Goal: Information Seeking & Learning: Learn about a topic

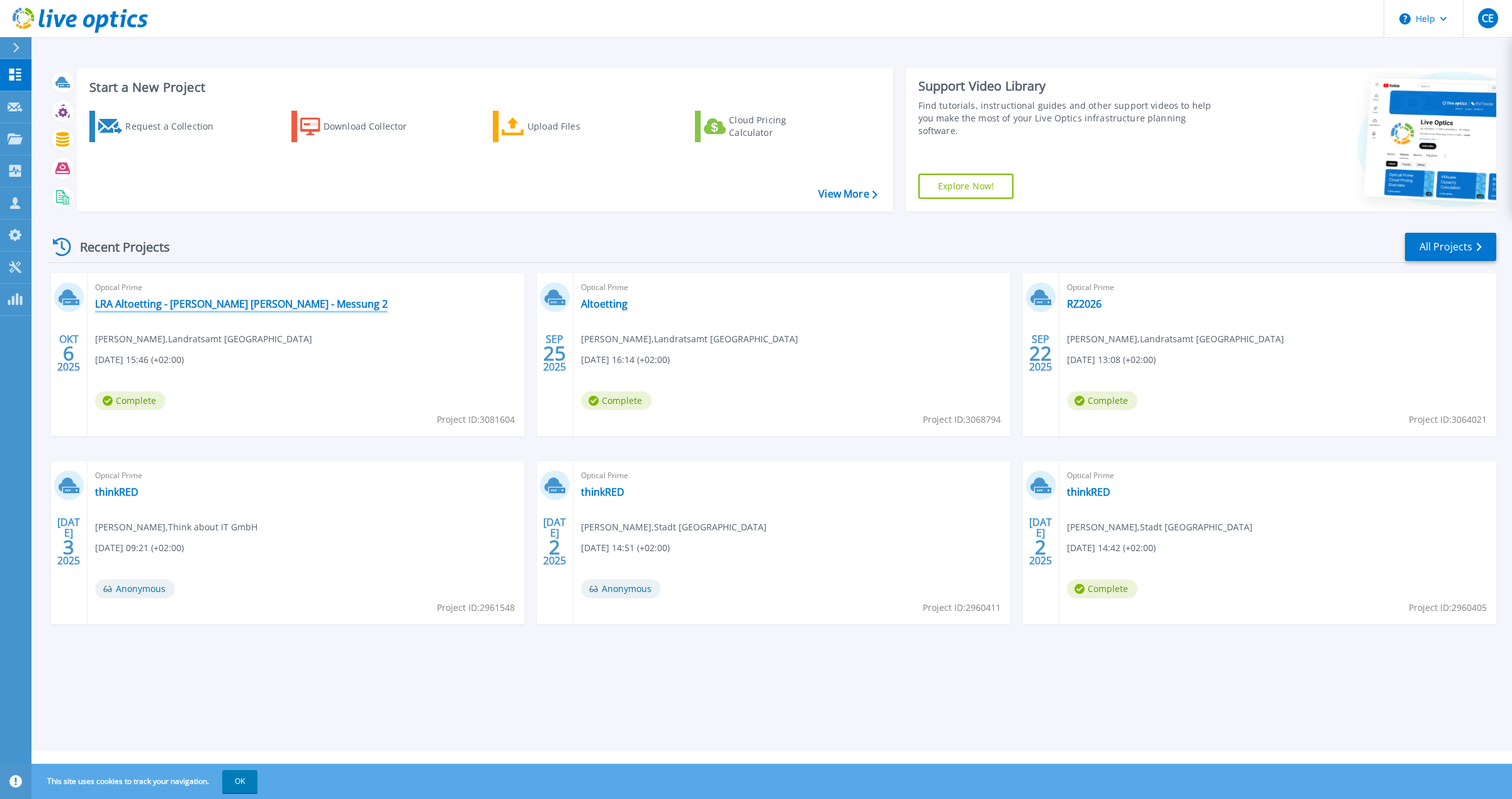
click at [147, 300] on link "LRA Altoetting - [PERSON_NAME] [PERSON_NAME] - Messung 2" at bounding box center [241, 304] width 292 height 13
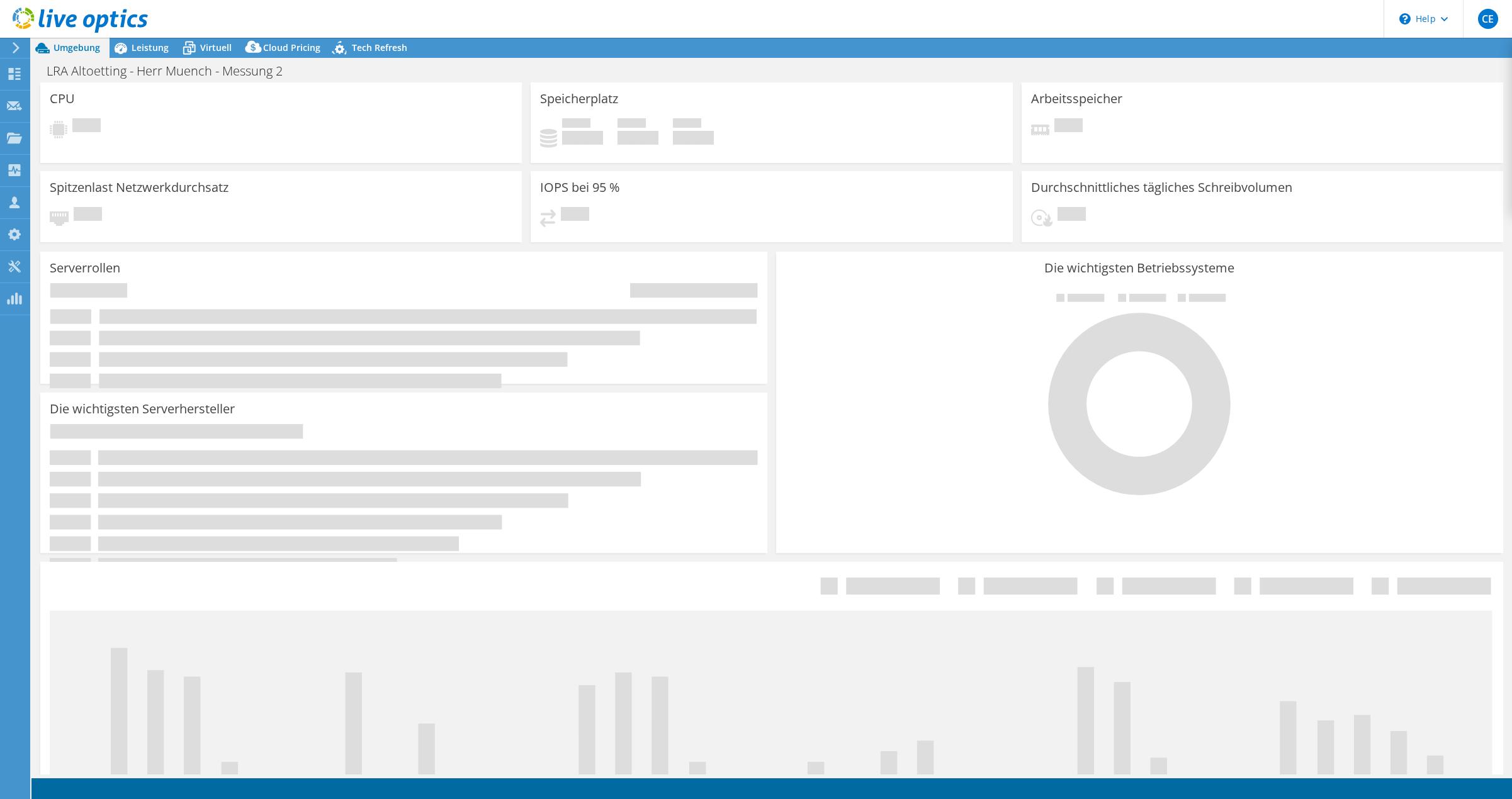
select select "USD"
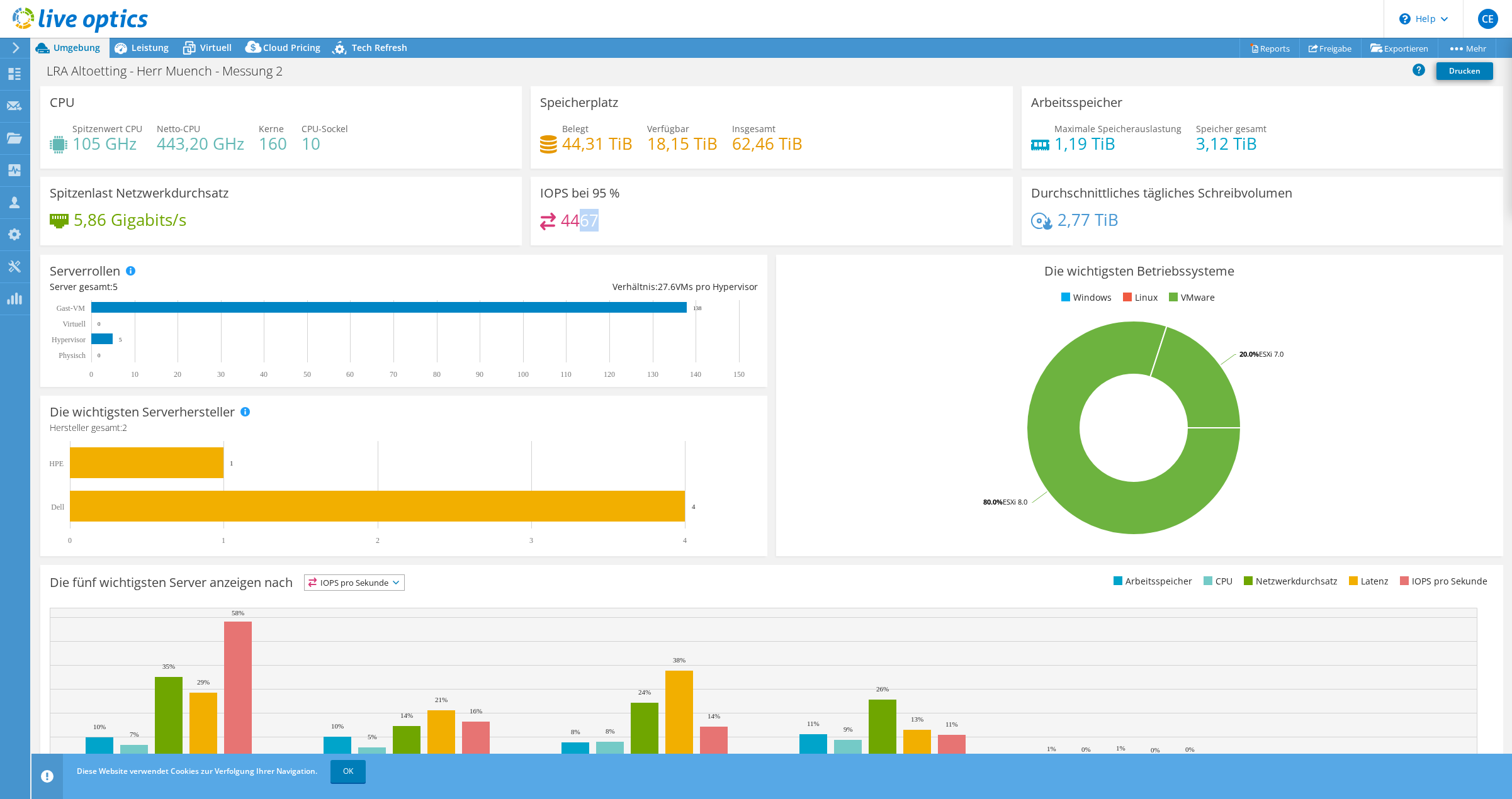
drag, startPoint x: 575, startPoint y: 221, endPoint x: 625, endPoint y: 228, distance: 50.5
click at [625, 228] on div "4467" at bounding box center [771, 226] width 462 height 27
click at [729, 230] on div "4467" at bounding box center [771, 226] width 462 height 27
drag, startPoint x: 557, startPoint y: 134, endPoint x: 801, endPoint y: 157, distance: 245.1
click at [801, 157] on div "Belegt 44,31 TiB Verfügbar 18,15 TiB Insgesamt 62,46 TiB" at bounding box center [771, 142] width 462 height 41
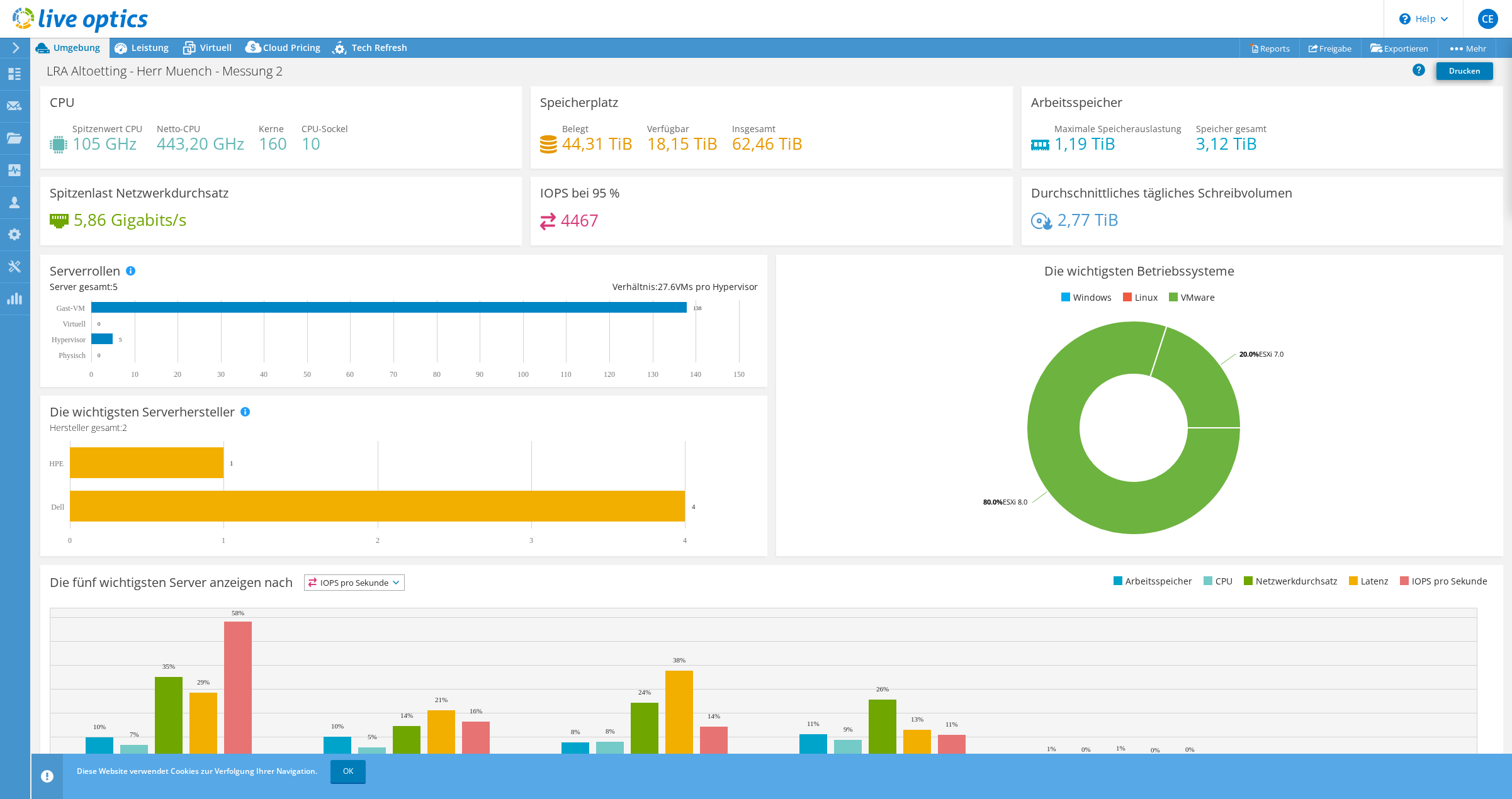
click at [801, 157] on div "Belegt 44,31 TiB Verfügbar 18,15 TiB Insgesamt 62,46 TiB" at bounding box center [771, 142] width 462 height 41
drag, startPoint x: 729, startPoint y: 140, endPoint x: 805, endPoint y: 151, distance: 76.8
click at [805, 151] on div "Belegt 44,31 TiB Verfügbar 18,15 TiB Insgesamt 62,46 TiB" at bounding box center [771, 142] width 462 height 41
click at [149, 44] on span "Leistung" at bounding box center [150, 47] width 37 height 12
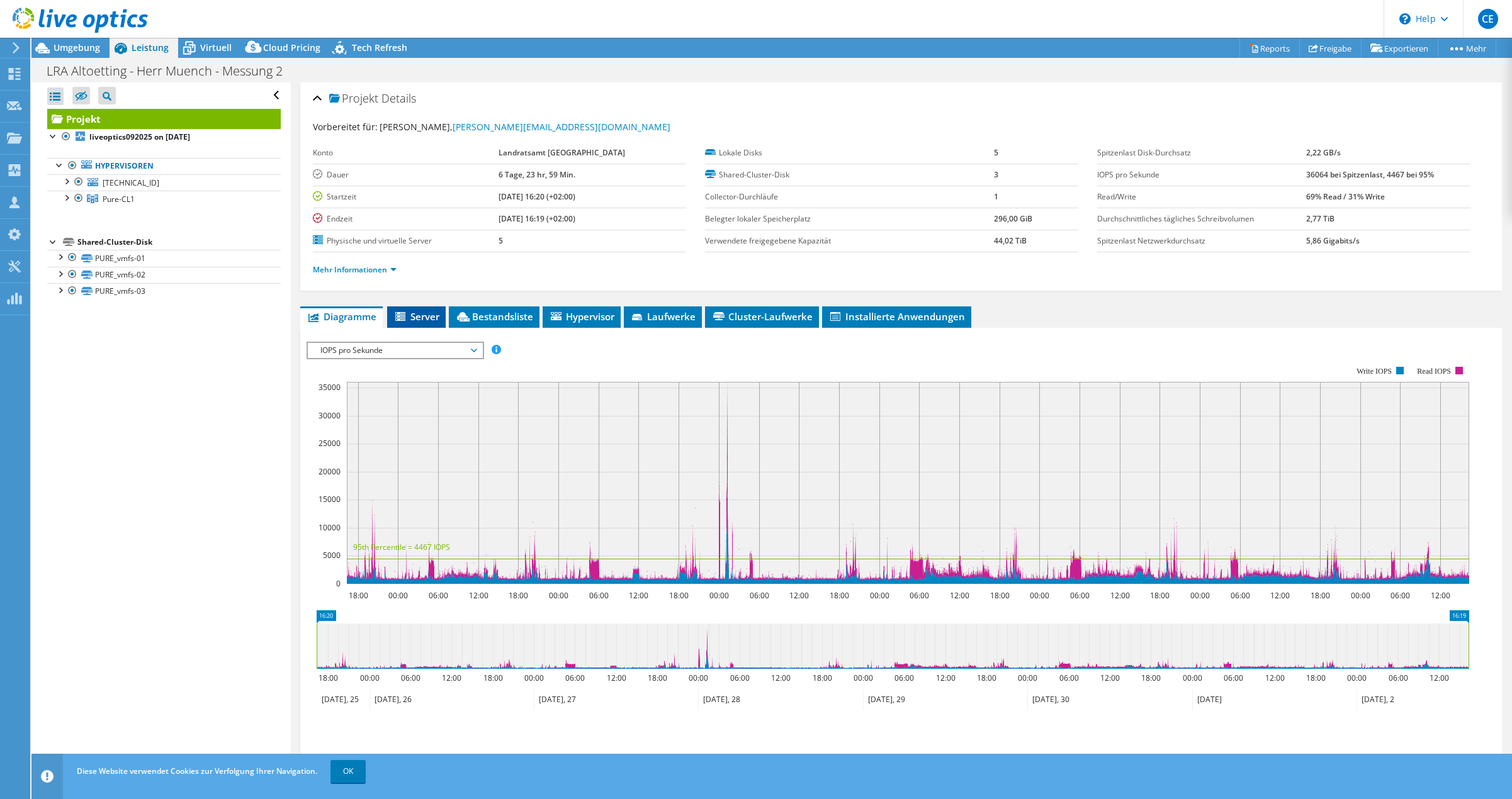
click at [409, 312] on span "Server" at bounding box center [416, 317] width 46 height 13
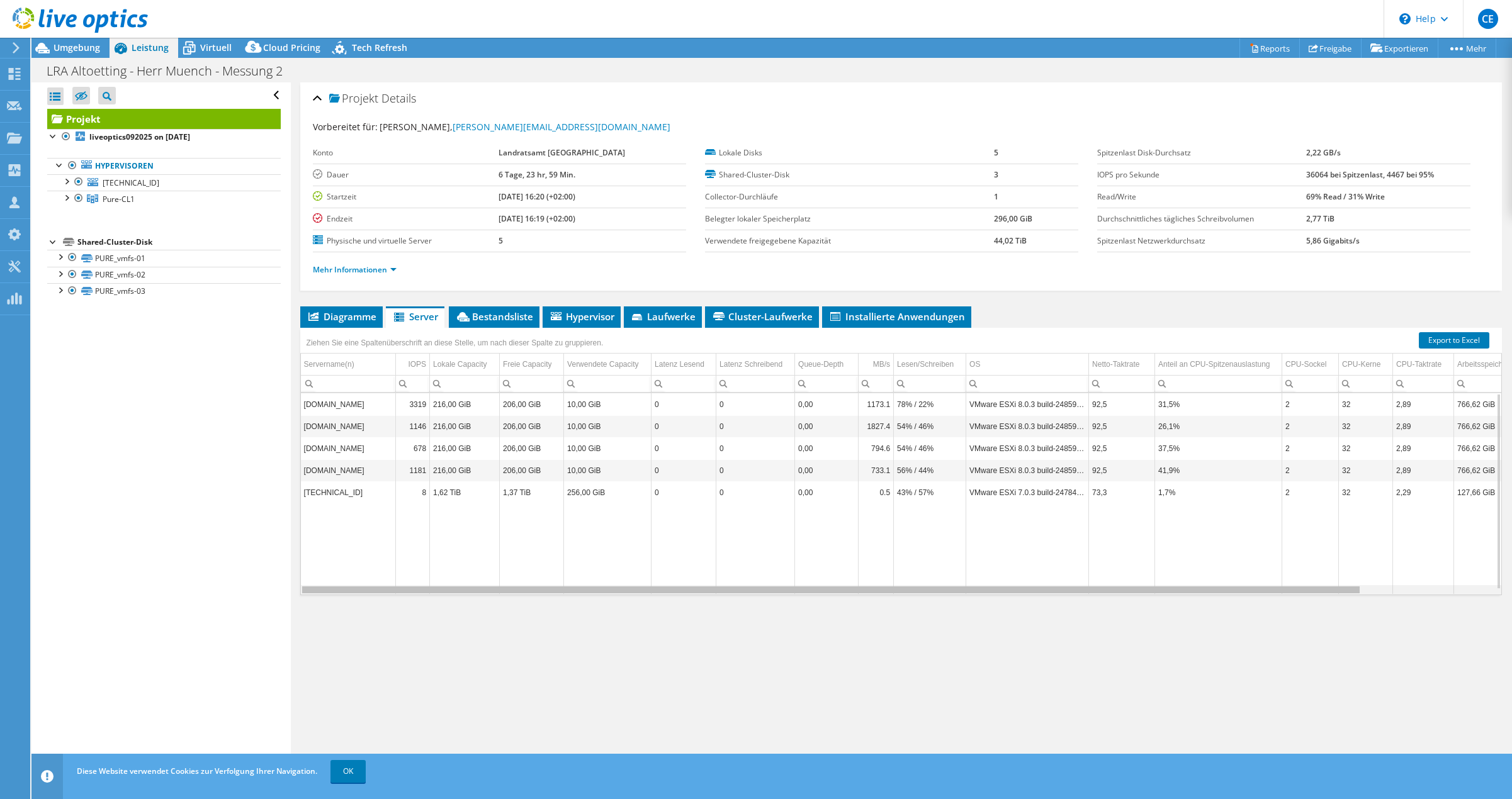
drag, startPoint x: 1173, startPoint y: 591, endPoint x: 1059, endPoint y: 585, distance: 114.2
click at [1059, 585] on body "CE Vertriebspartner [PERSON_NAME] [PERSON_NAME][EMAIL_ADDRESS][DOMAIN_NAME] Thi…" at bounding box center [756, 399] width 1512 height 799
click at [352, 488] on td "[TECHNICAL_ID]" at bounding box center [349, 492] width 95 height 22
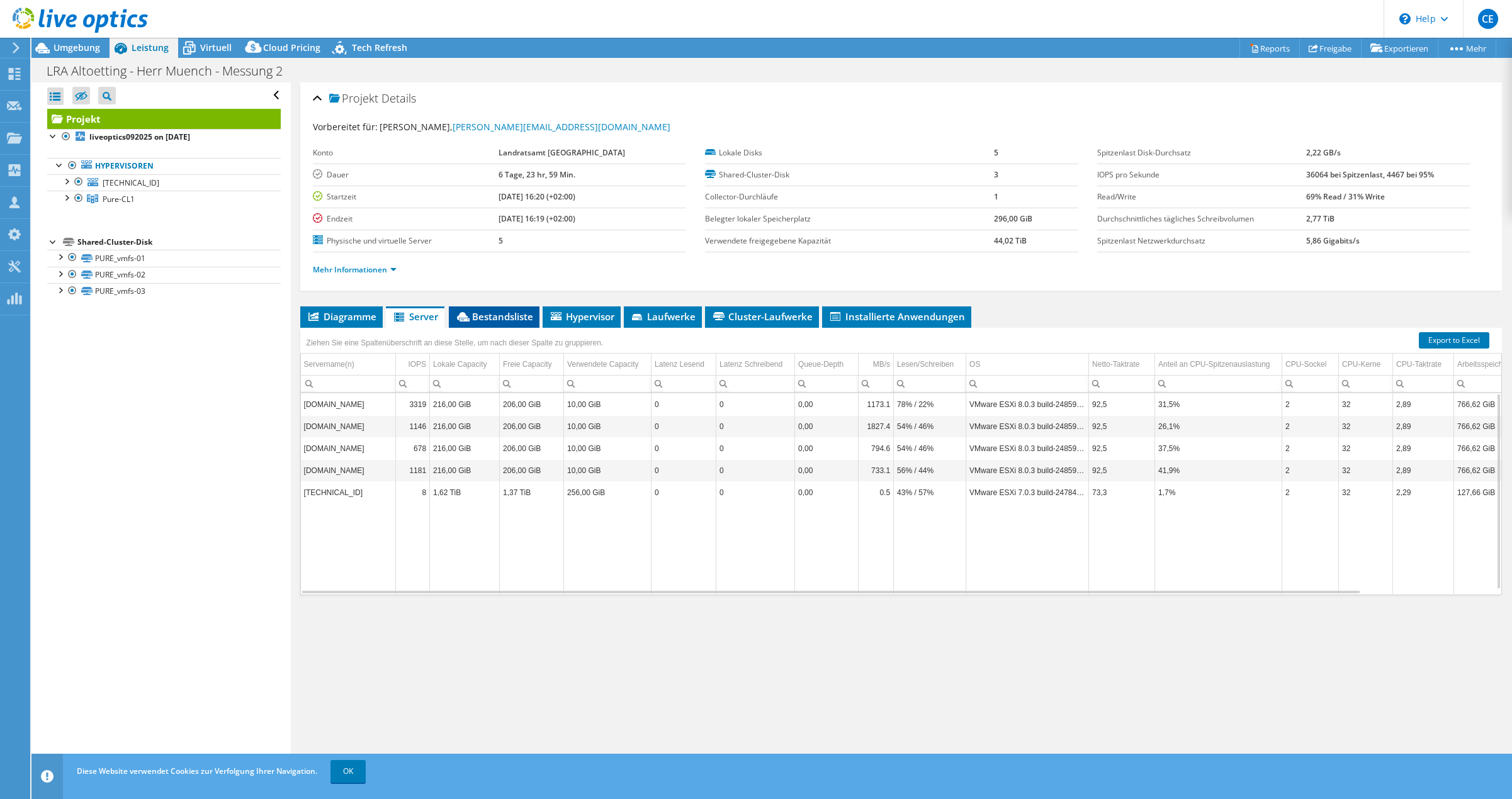
click at [491, 322] on span "Bestandsliste" at bounding box center [495, 317] width 78 height 13
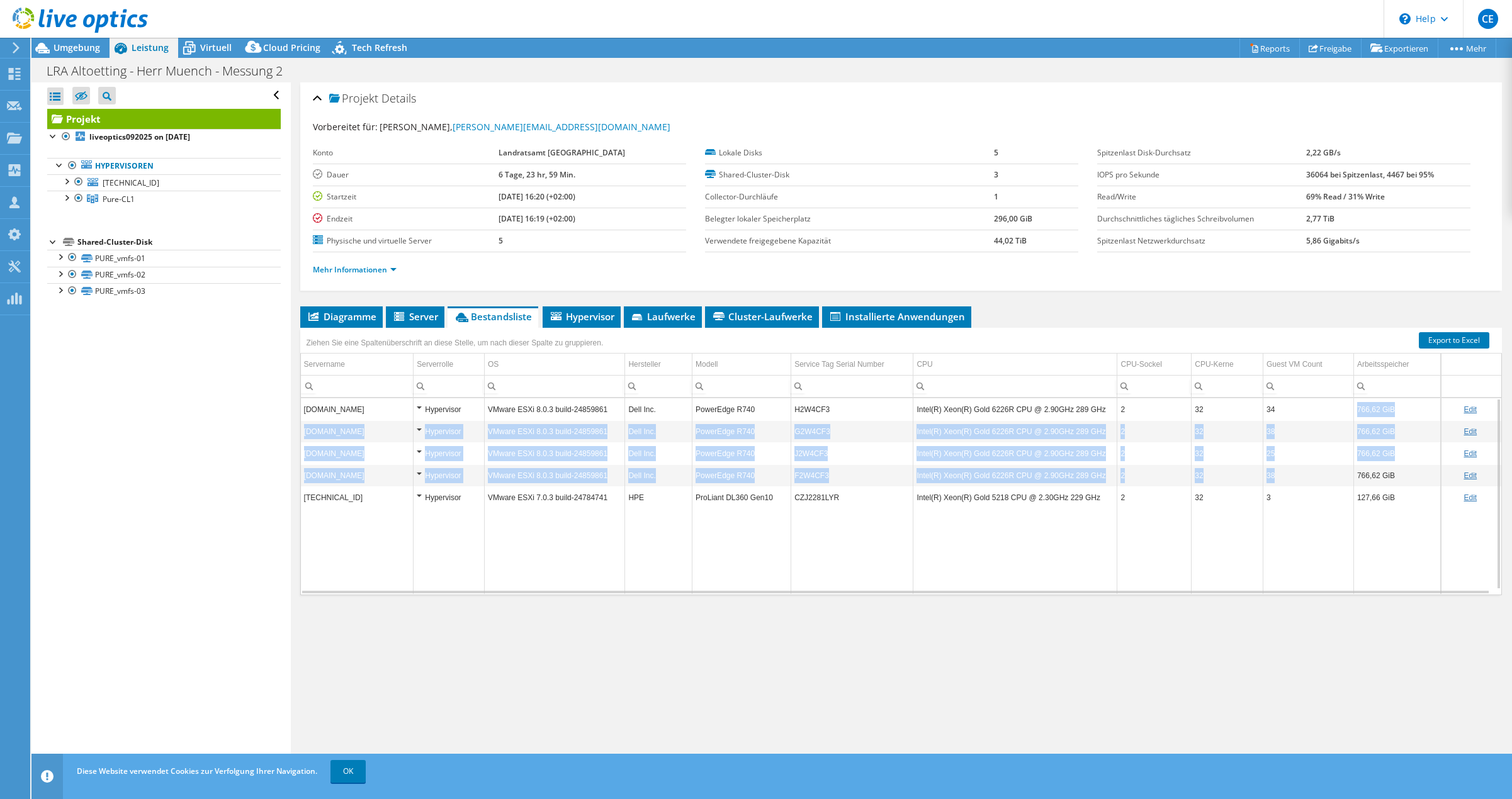
drag, startPoint x: 1273, startPoint y: 403, endPoint x: 1268, endPoint y: 476, distance: 73.2
click at [1268, 476] on tbody "[DOMAIN_NAME] Hypervisor VMware ESXi 8.0.3 build-24859861 Dell Inc. PowerEdge R…" at bounding box center [901, 496] width 1200 height 196
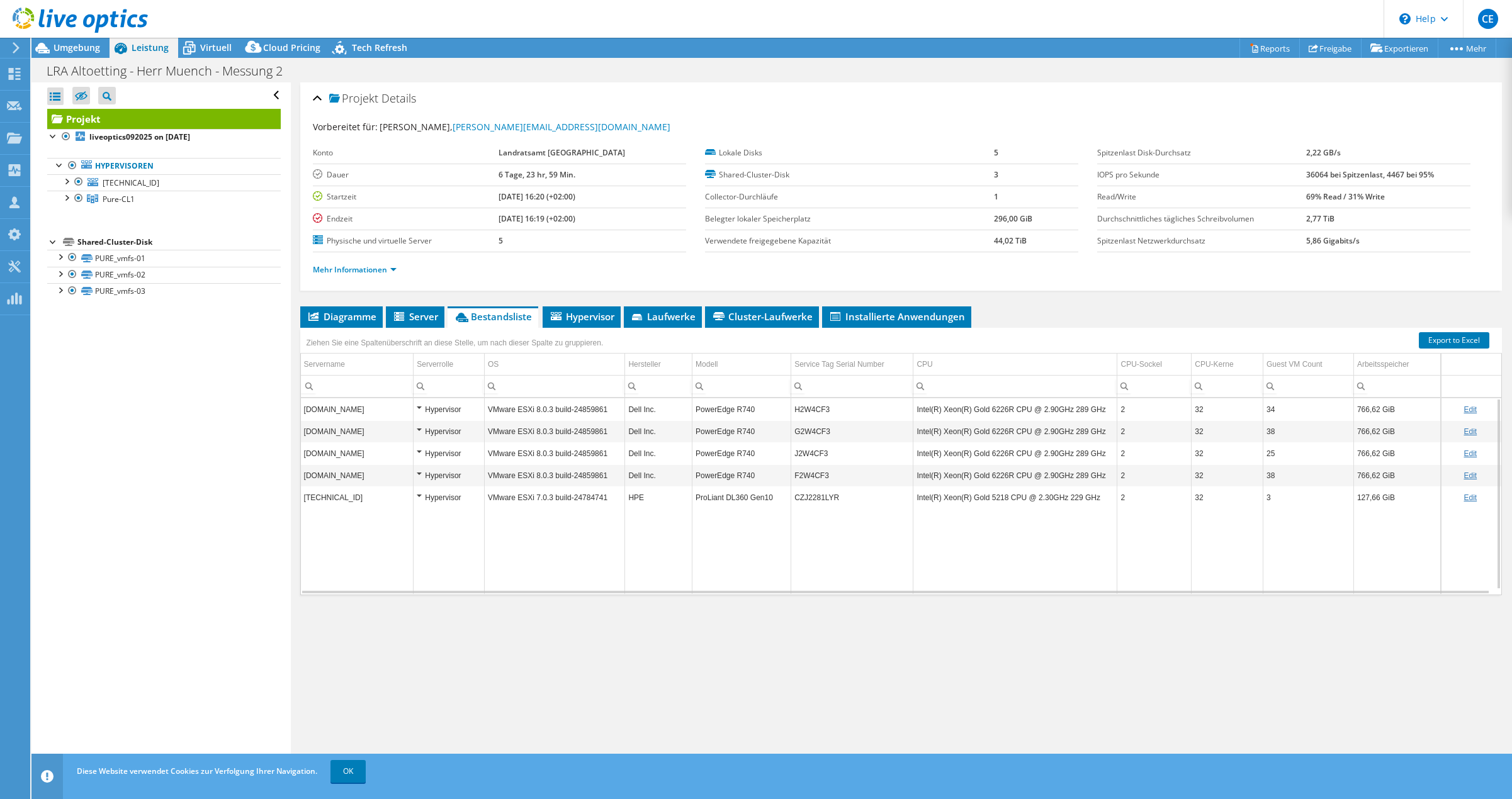
click at [1269, 502] on td "3" at bounding box center [1307, 497] width 90 height 22
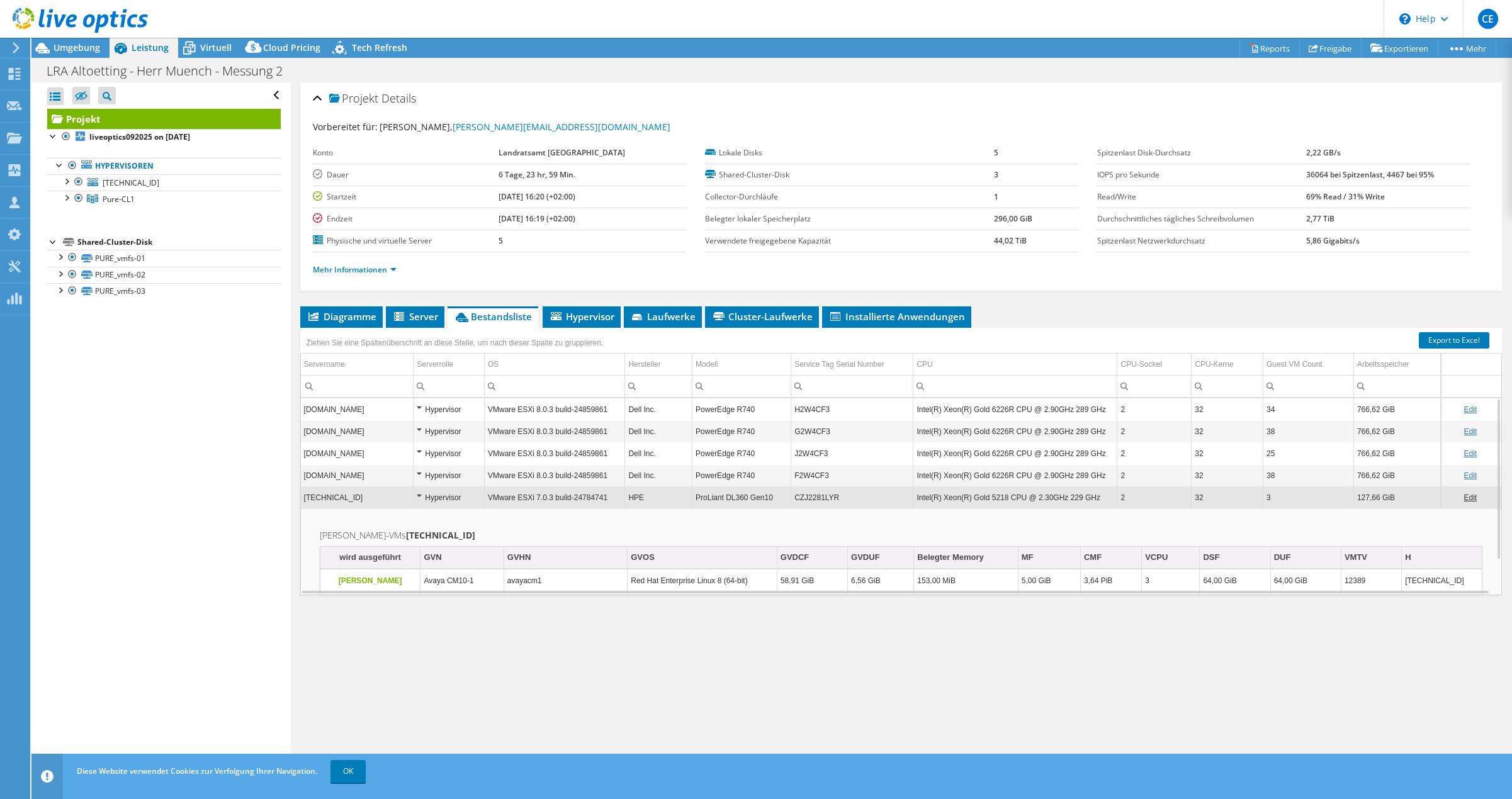
click at [1248, 635] on div "Projekt Details Vorbereitet für: [PERSON_NAME], [EMAIL_ADDRESS][DOMAIN_NAME] Ko…" at bounding box center [901, 428] width 1220 height 692
click at [1193, 405] on td "32" at bounding box center [1227, 409] width 72 height 22
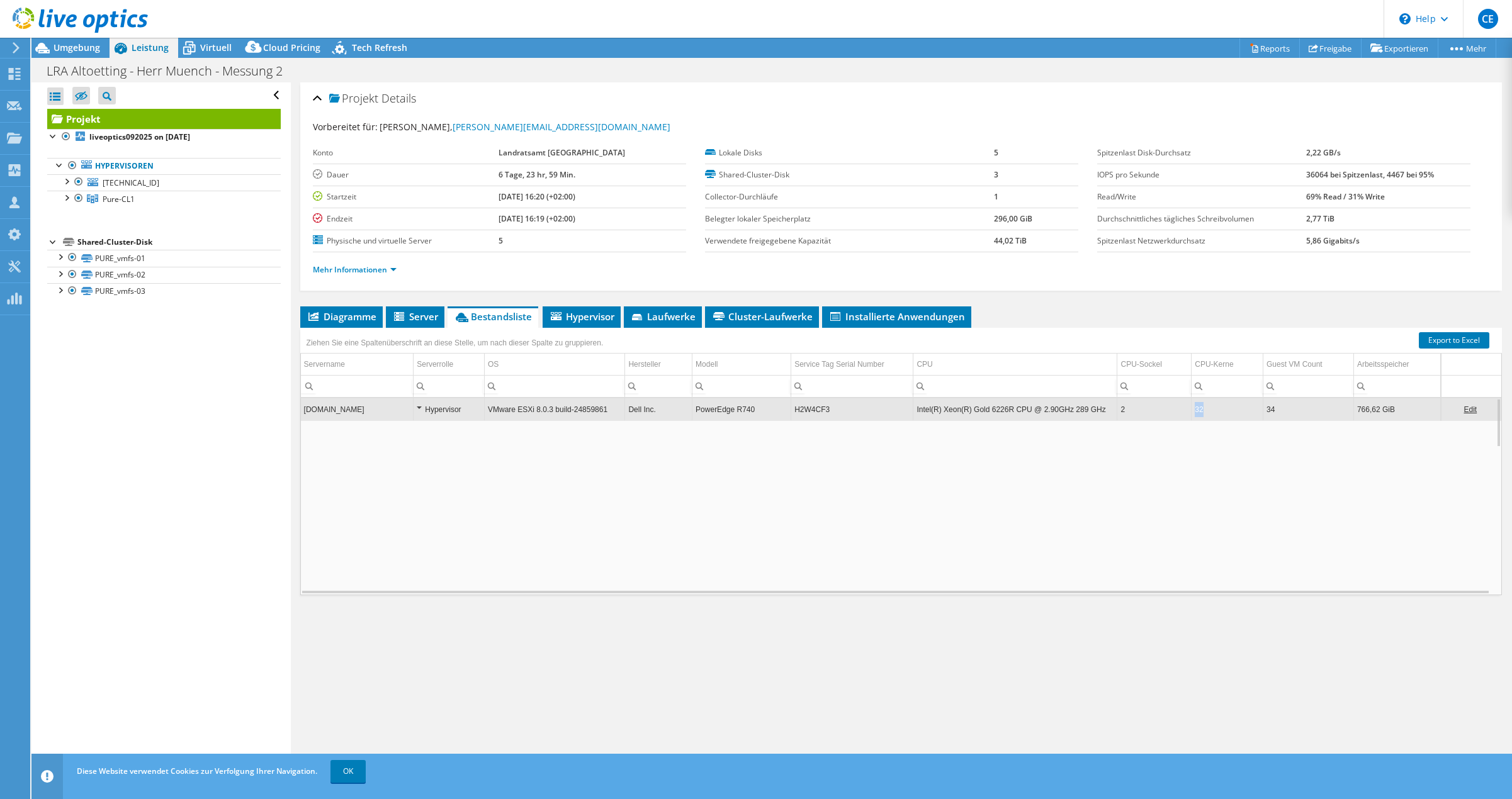
click at [1193, 405] on td "32" at bounding box center [1227, 409] width 72 height 22
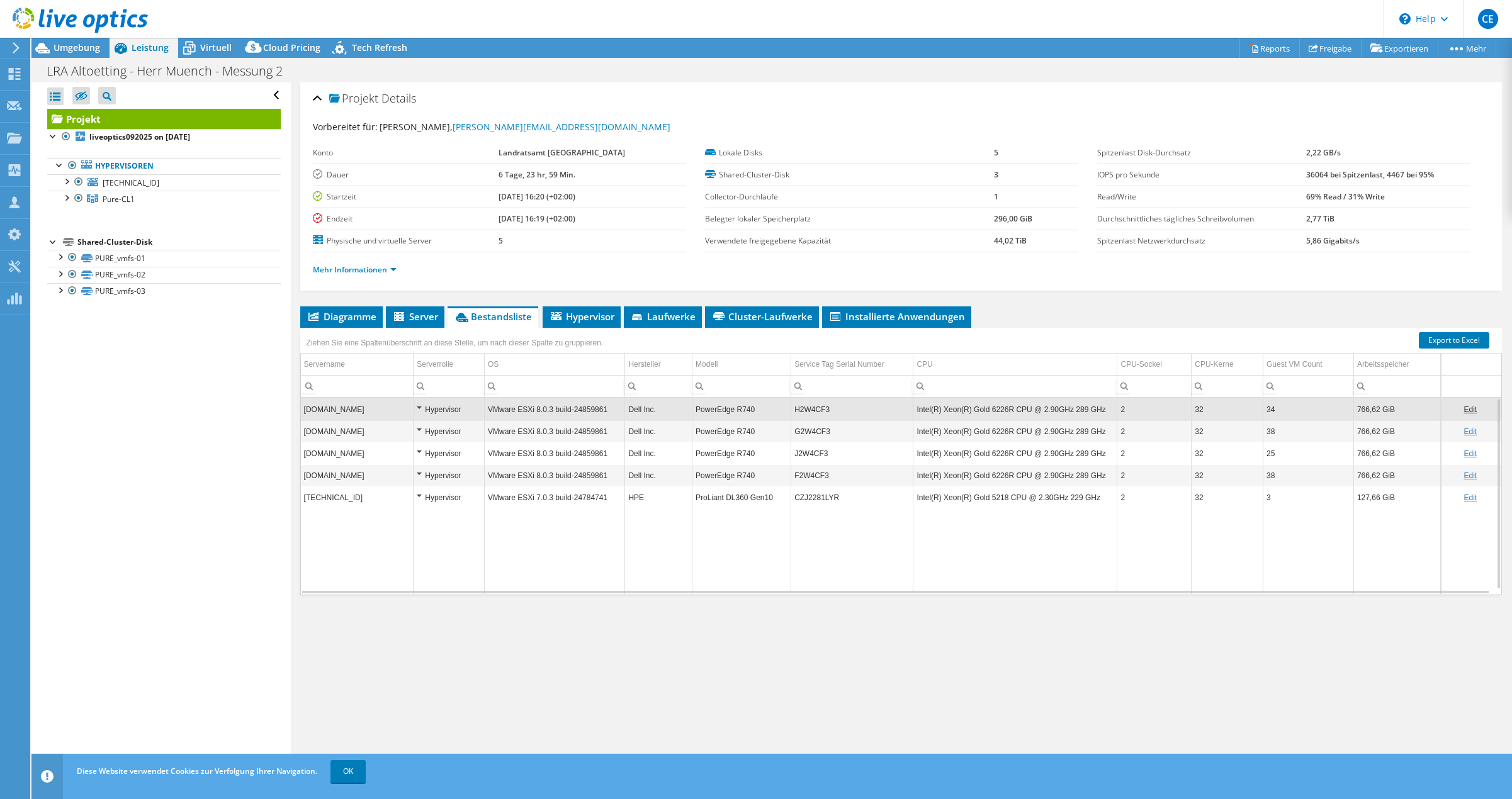
click at [1193, 405] on td "32" at bounding box center [1227, 409] width 72 height 22
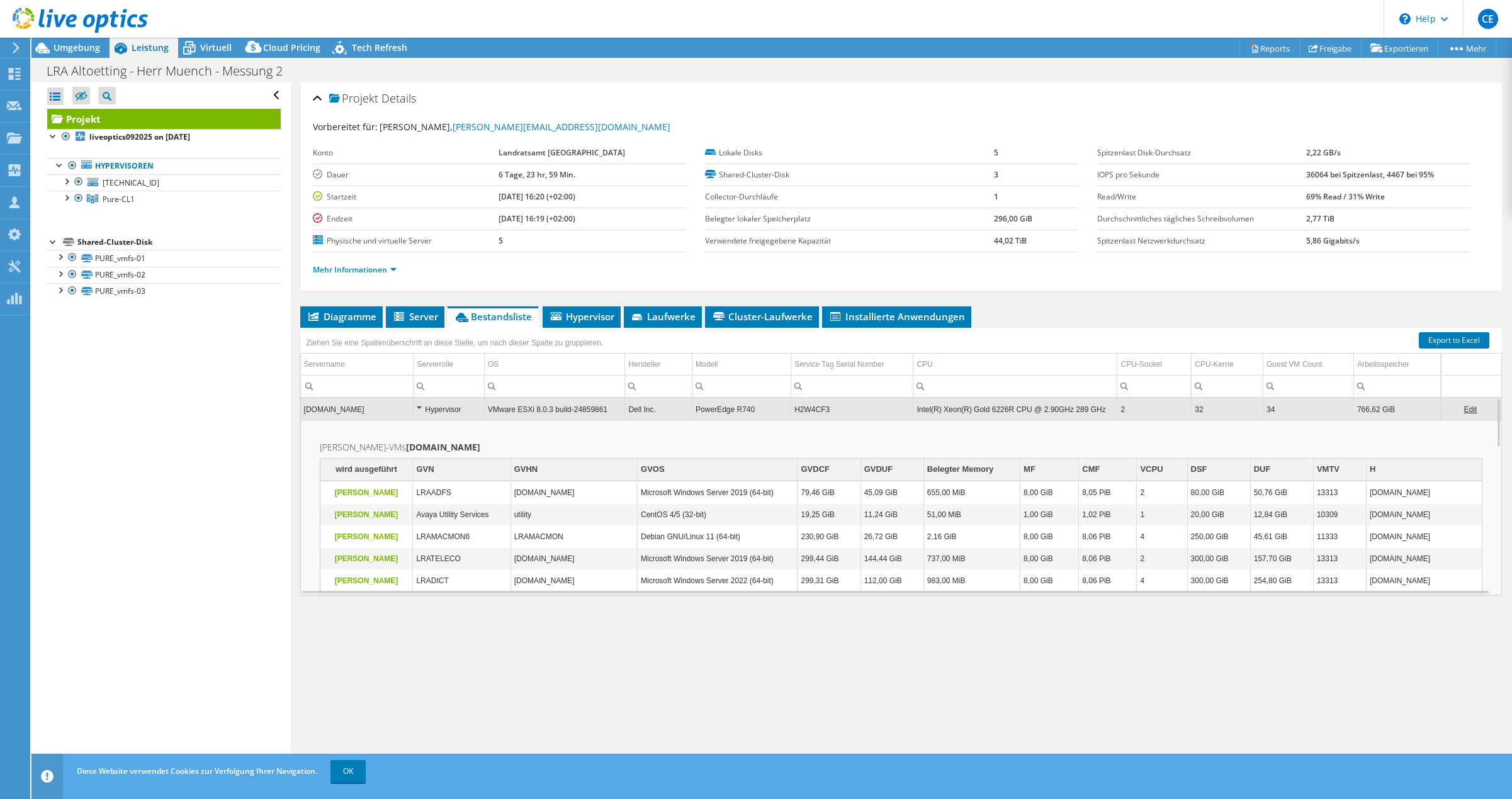
click at [1206, 411] on td "32" at bounding box center [1227, 409] width 72 height 22
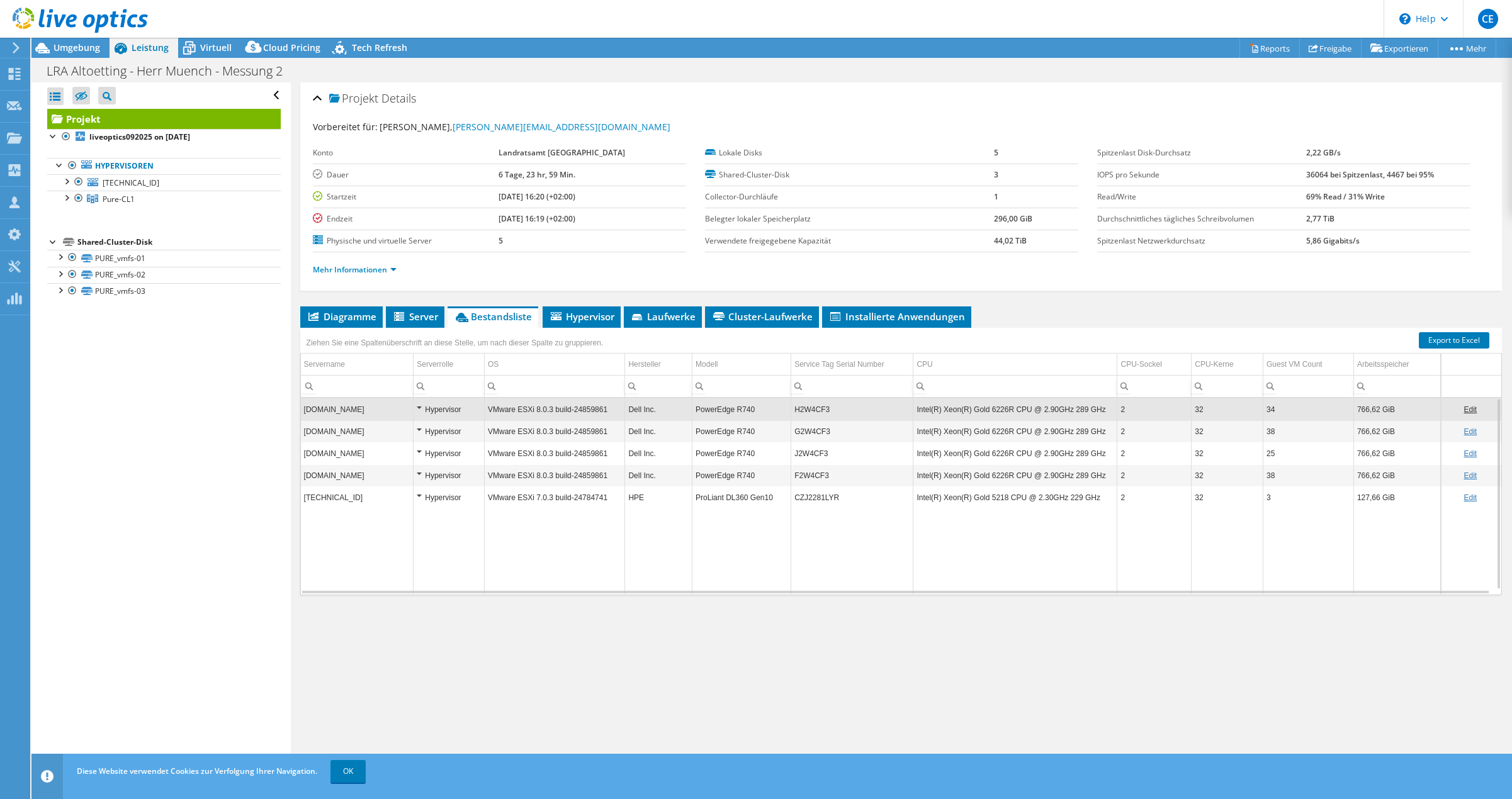
click at [1206, 432] on td "32" at bounding box center [1227, 431] width 72 height 22
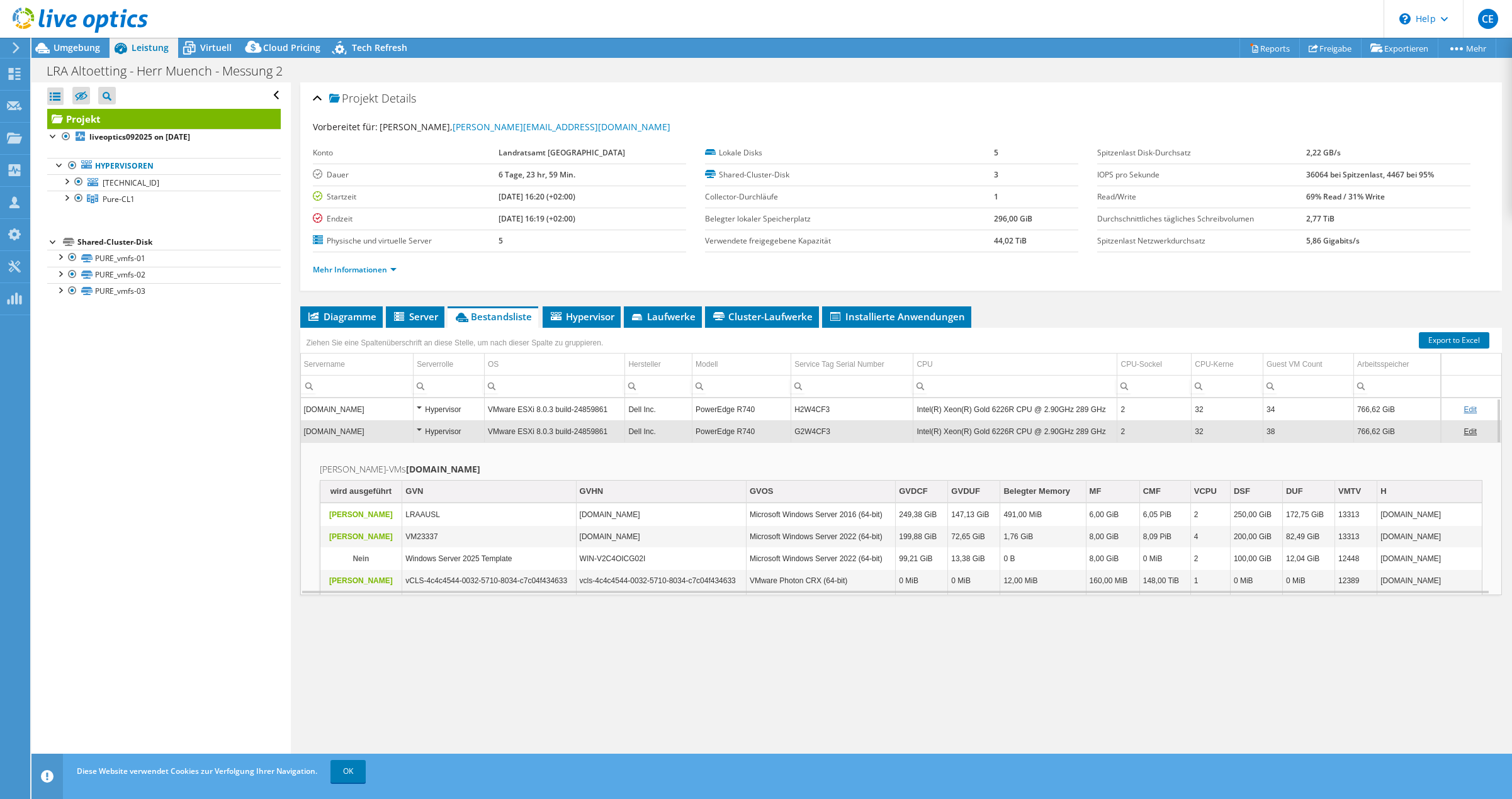
click at [1212, 432] on td "32" at bounding box center [1227, 431] width 72 height 22
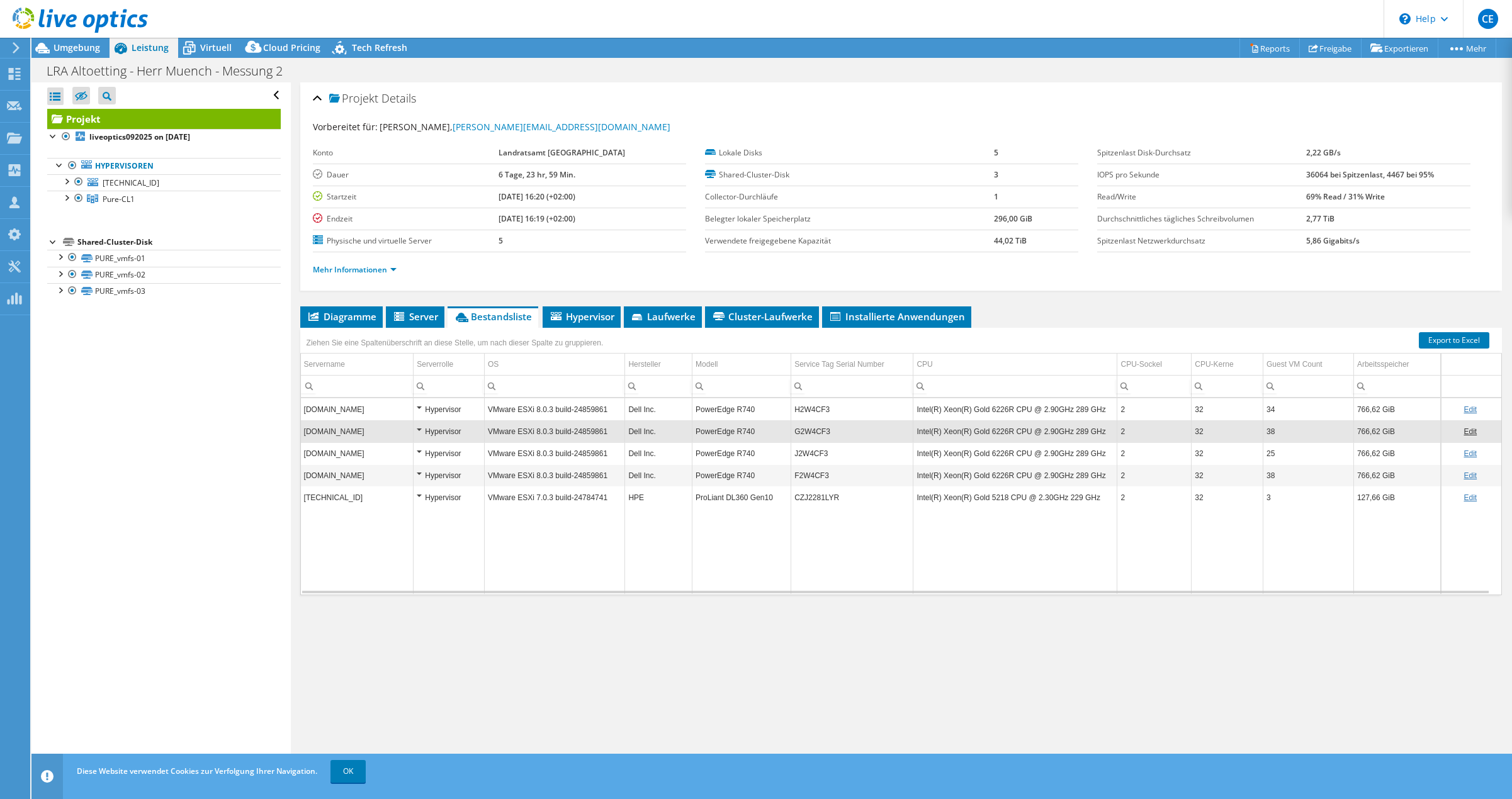
click at [1013, 411] on td "Intel(R) Xeon(R) Gold 6226R CPU @ 2.90GHz 289 GHz" at bounding box center [1015, 409] width 204 height 22
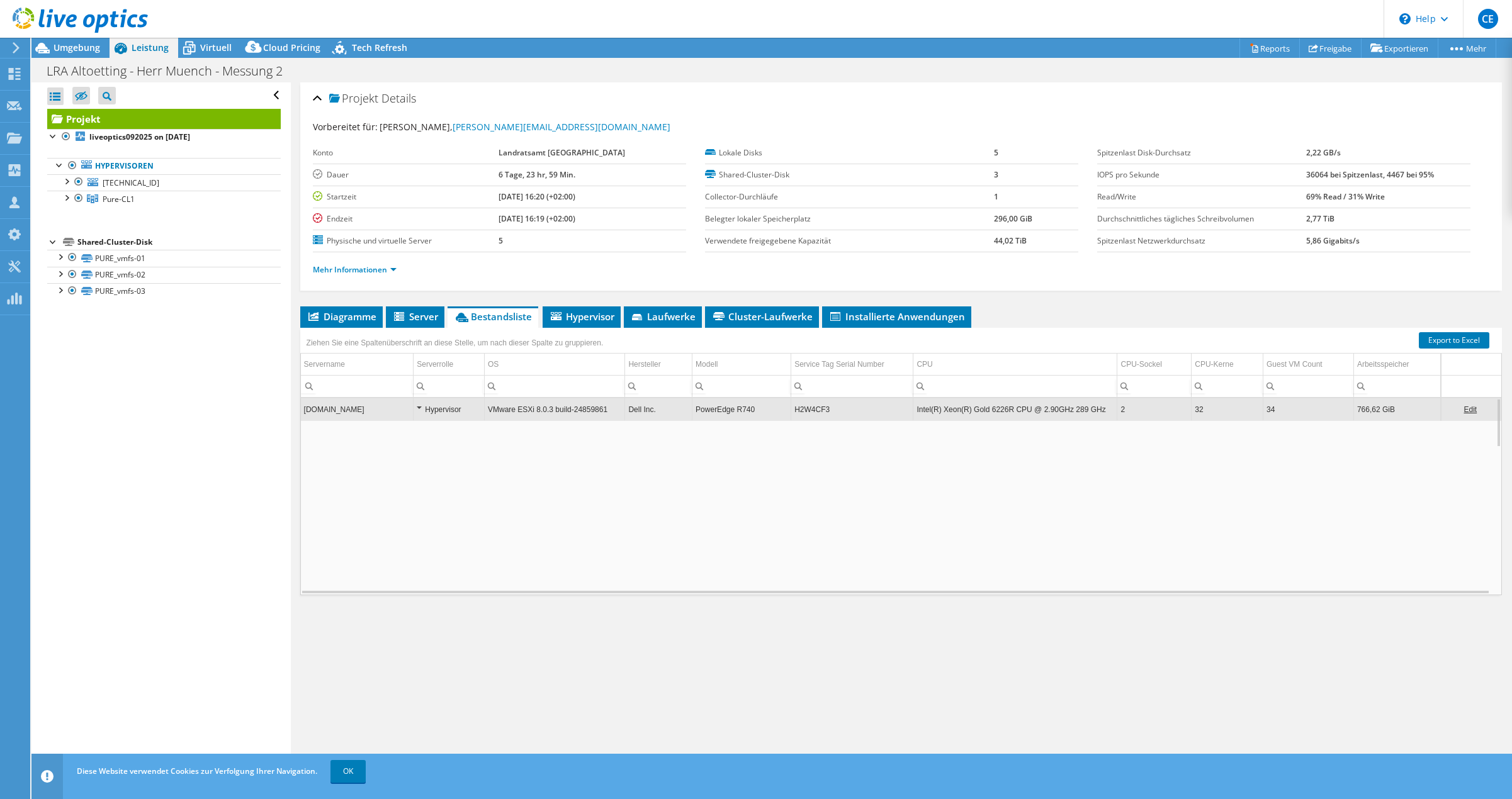
click at [1013, 411] on td "Intel(R) Xeon(R) Gold 6226R CPU @ 2.90GHz 289 GHz" at bounding box center [1015, 409] width 204 height 22
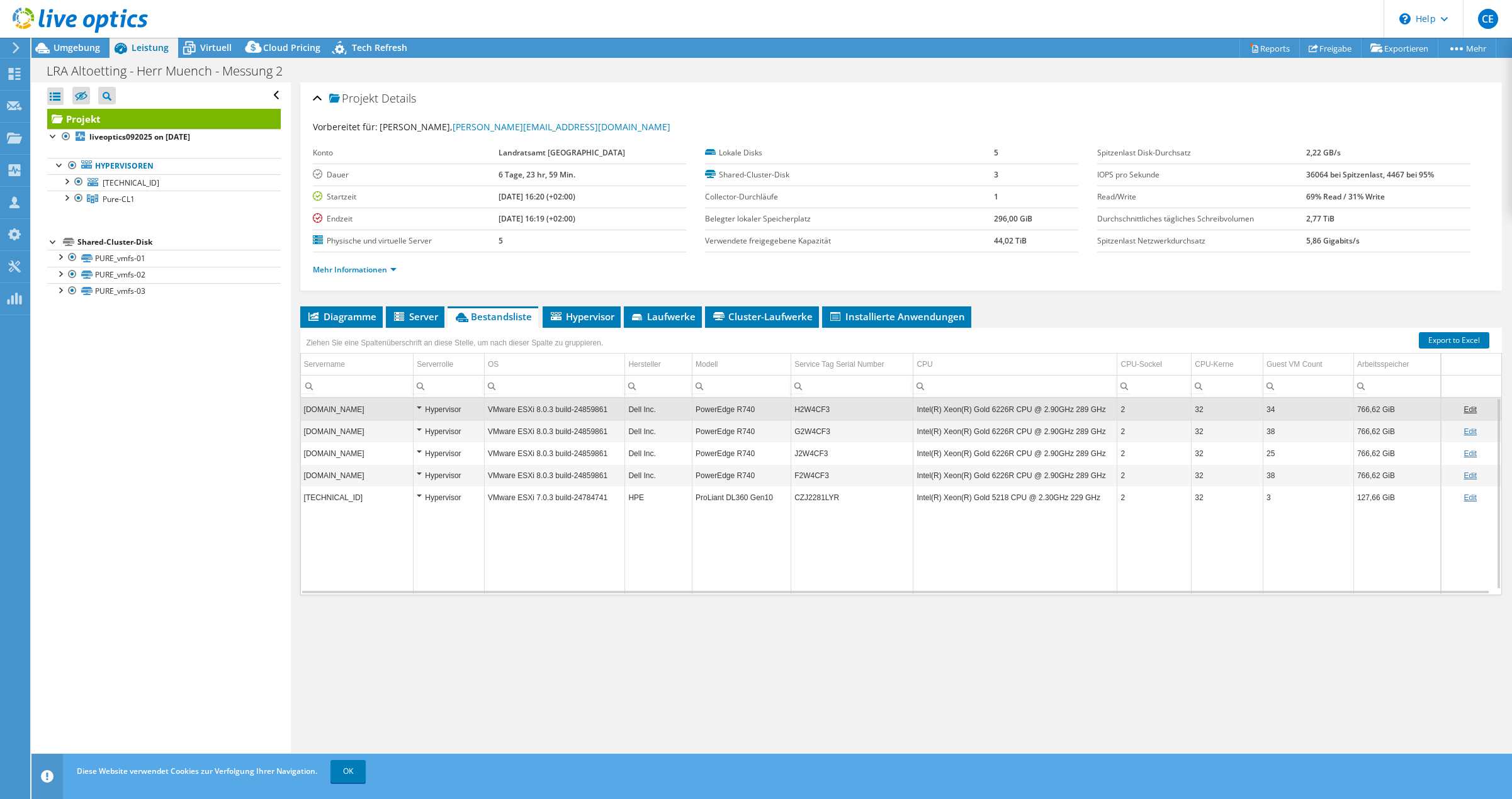
click at [1013, 411] on td "Intel(R) Xeon(R) Gold 6226R CPU @ 2.90GHz 289 GHz" at bounding box center [1015, 409] width 204 height 22
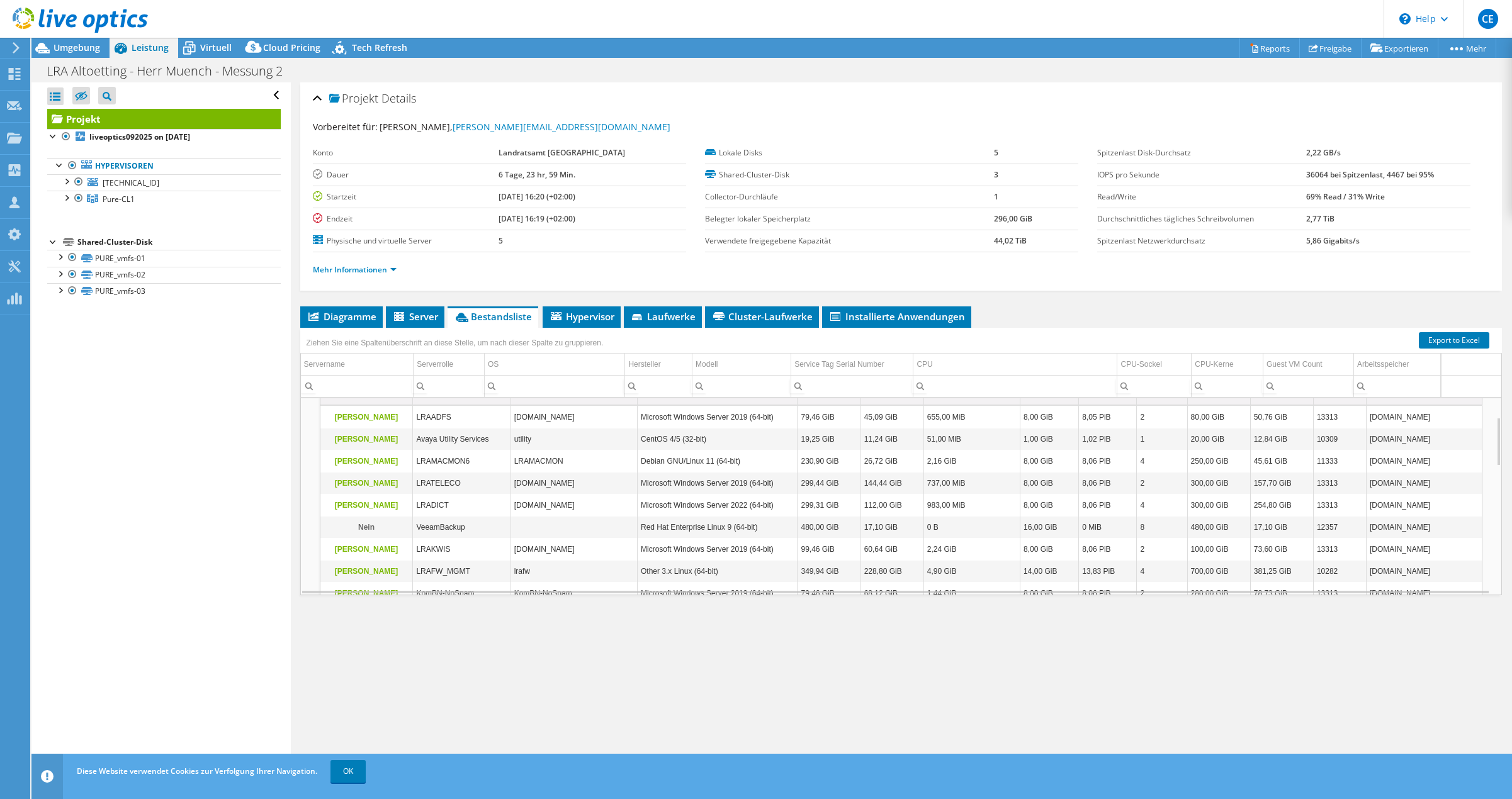
scroll to position [151, 0]
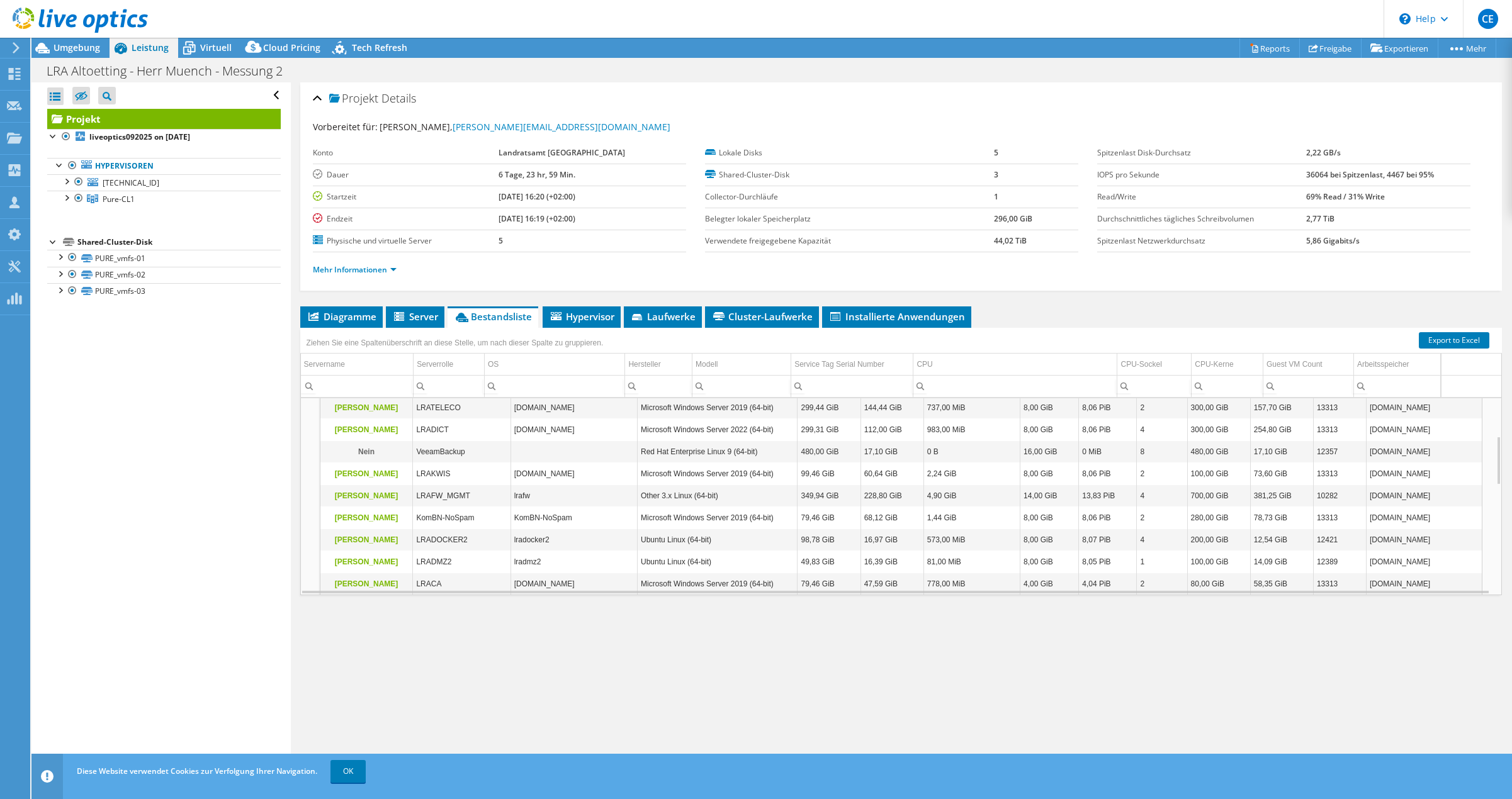
click at [1154, 499] on td "4" at bounding box center [1162, 496] width 51 height 22
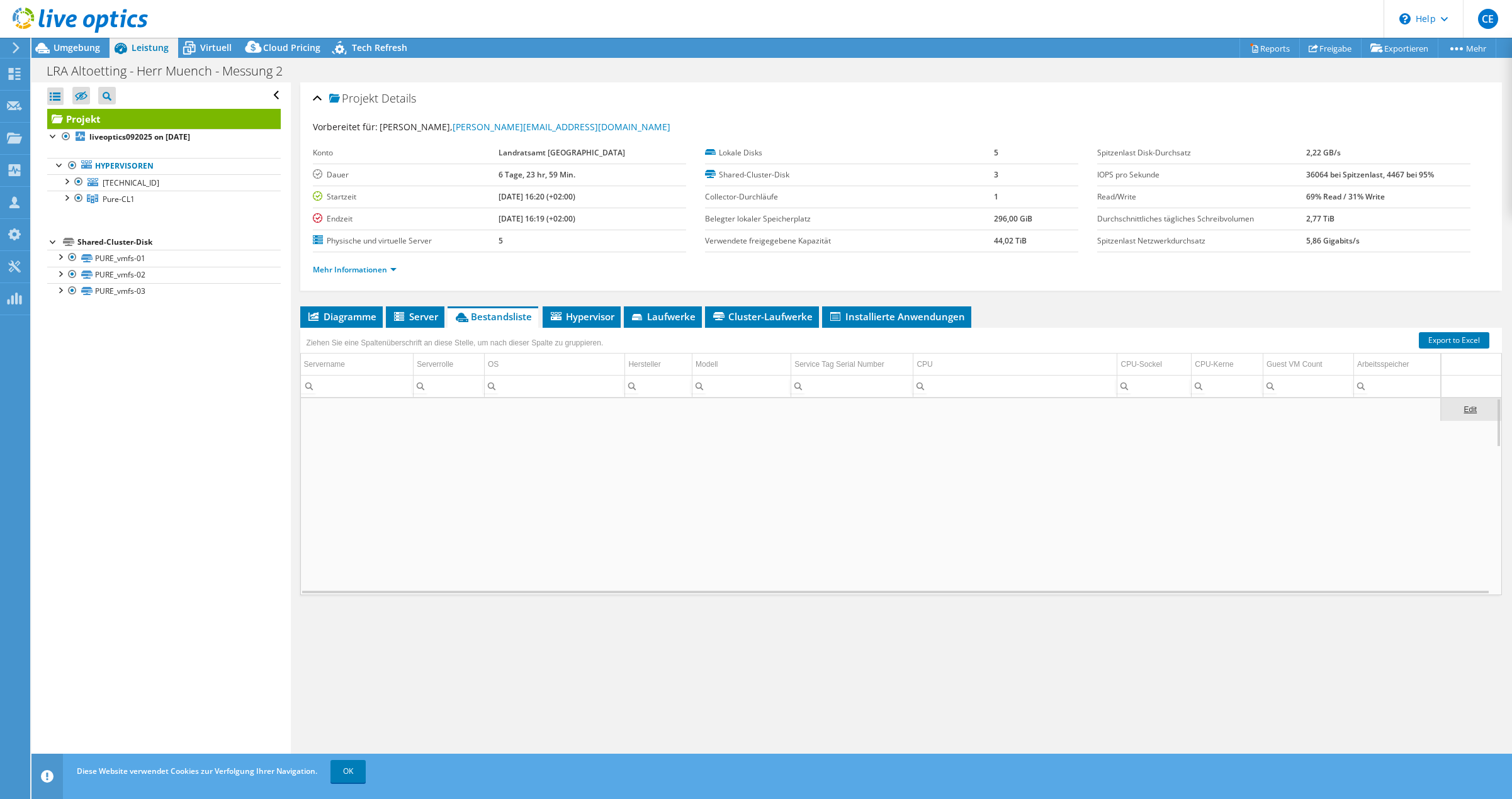
scroll to position [0, 0]
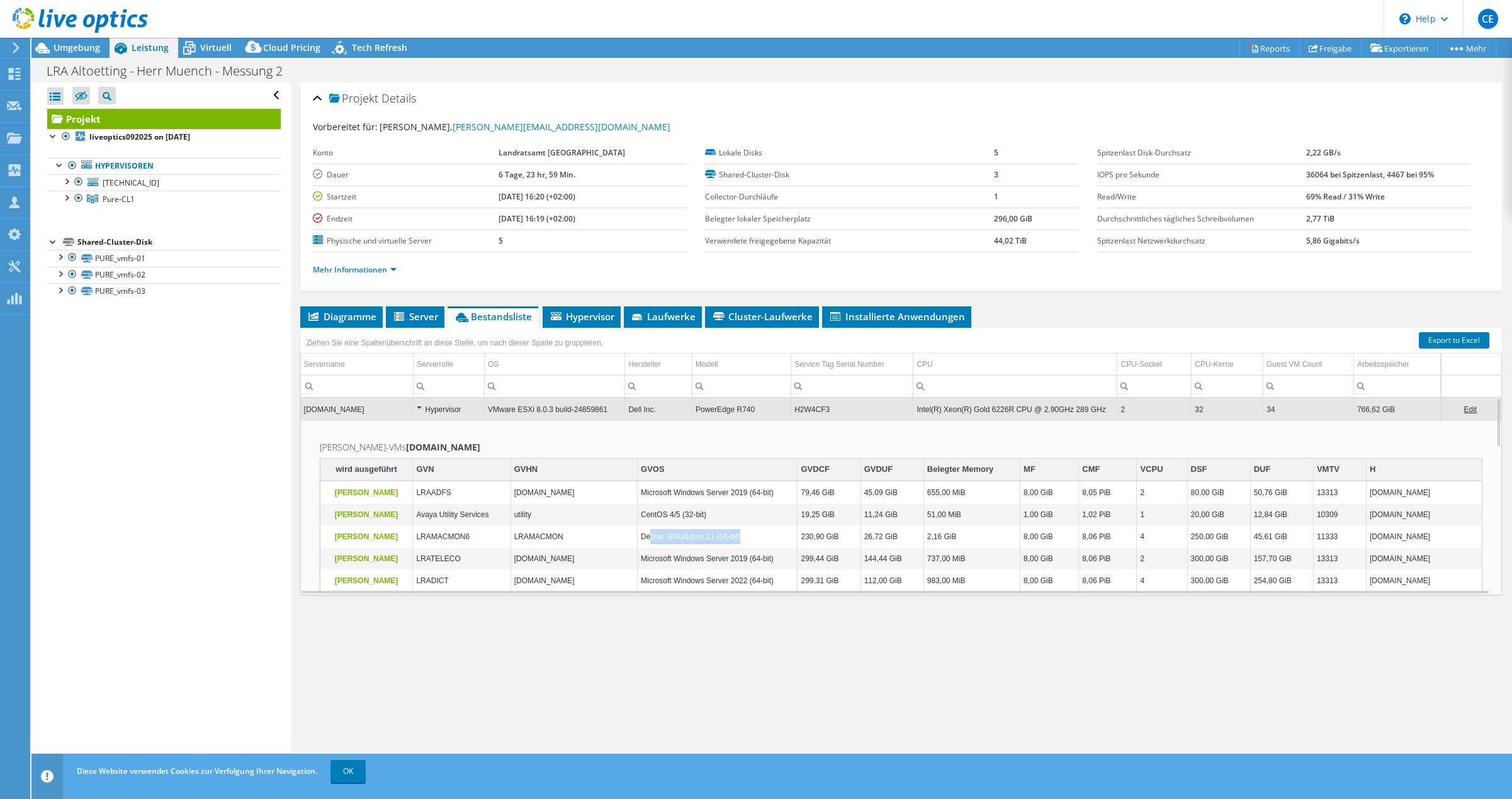
drag, startPoint x: 650, startPoint y: 534, endPoint x: 748, endPoint y: 537, distance: 98.0
click at [748, 537] on td "Debian GNU/Linux 11 (64-bit)" at bounding box center [717, 536] width 160 height 22
click at [665, 465] on td "GVOS" at bounding box center [716, 470] width 161 height 22
click at [686, 471] on td "GVOS" at bounding box center [717, 470] width 160 height 22
click at [687, 490] on td "Microsoft Windows Server 2019 (64-bit)" at bounding box center [717, 493] width 160 height 22
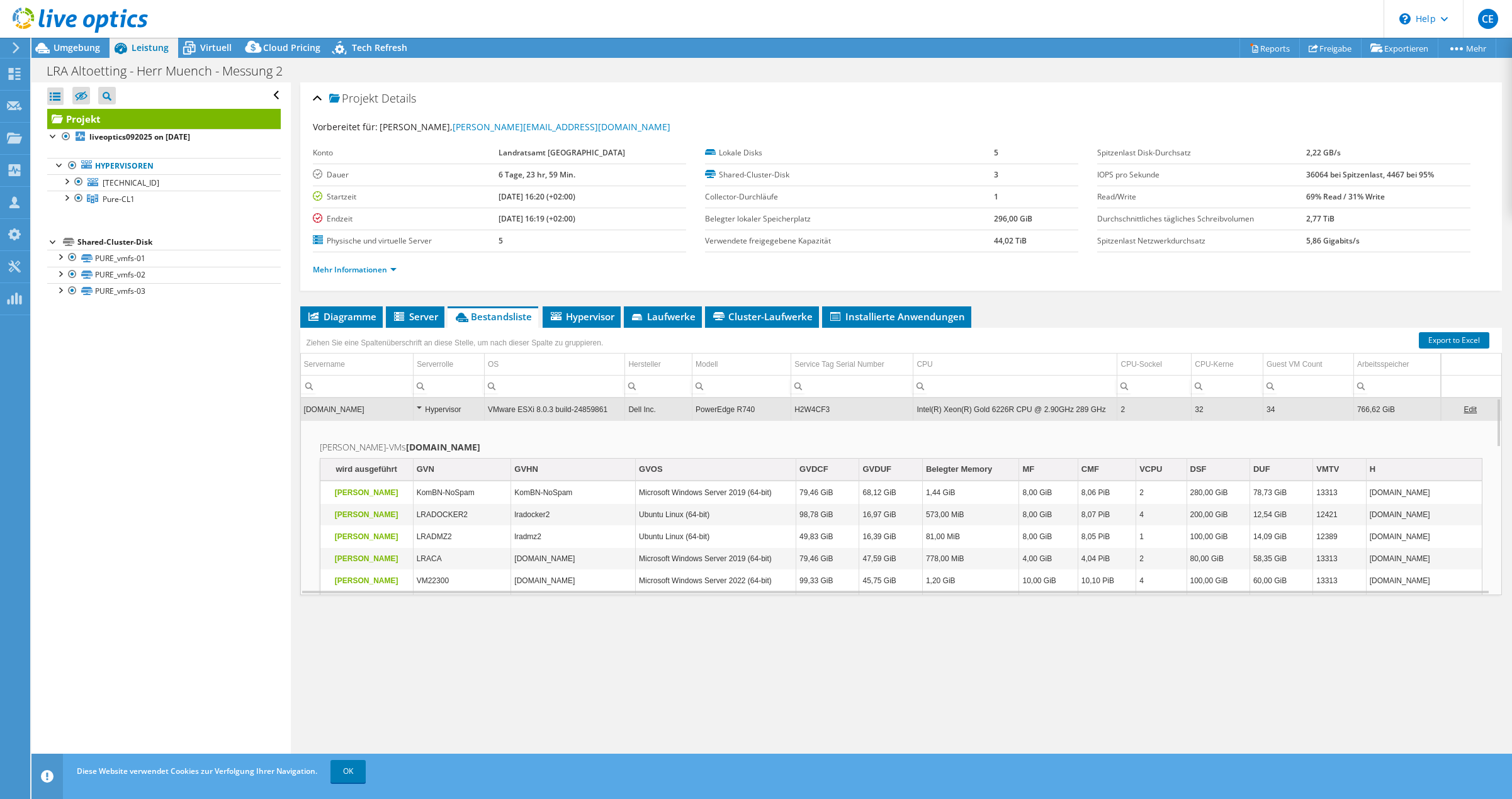
click at [467, 491] on td "KomBN-NoSpam" at bounding box center [462, 493] width 98 height 22
click at [1145, 411] on td "2" at bounding box center [1154, 409] width 74 height 22
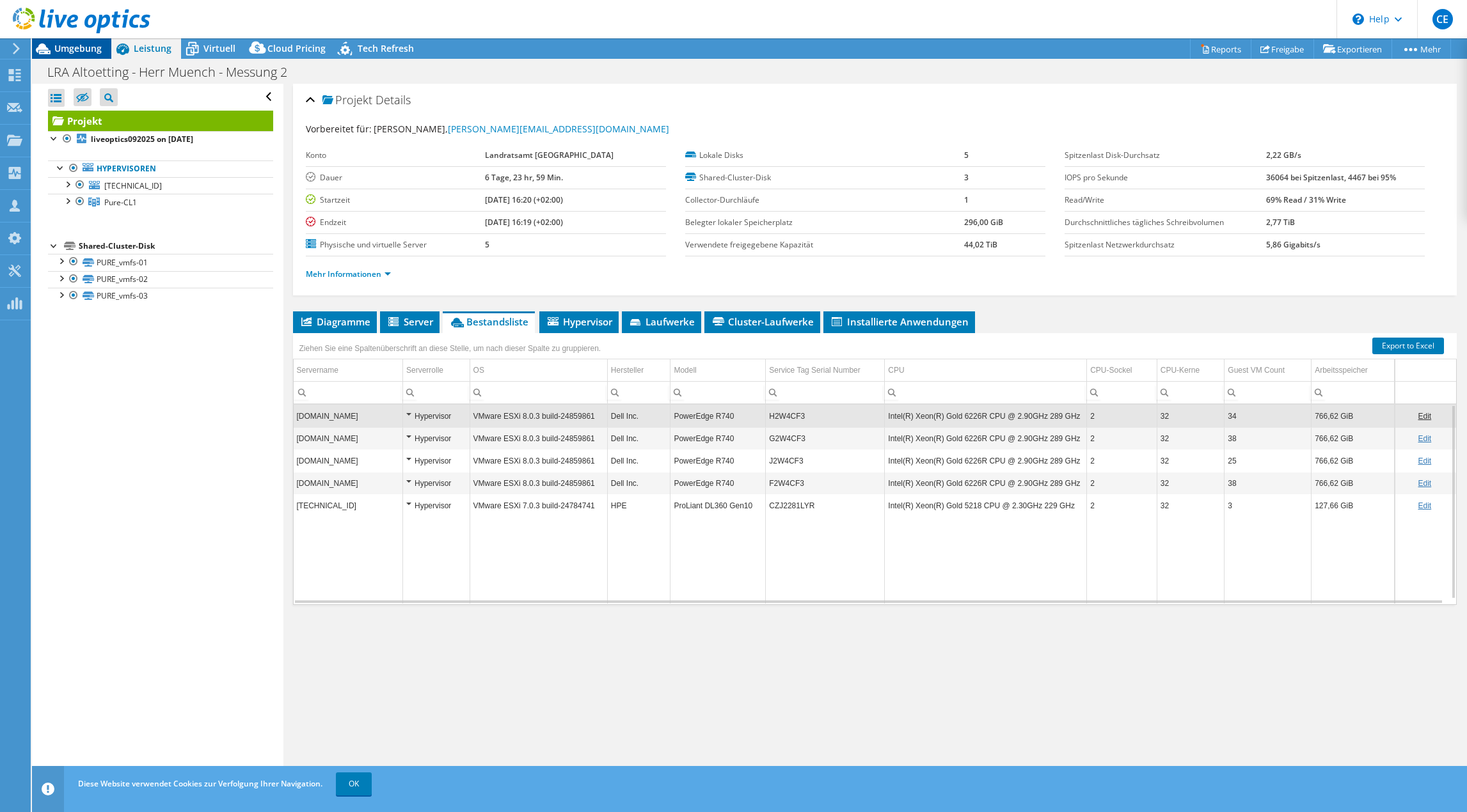
click at [56, 44] on span "Umgebung" at bounding box center [77, 48] width 47 height 12
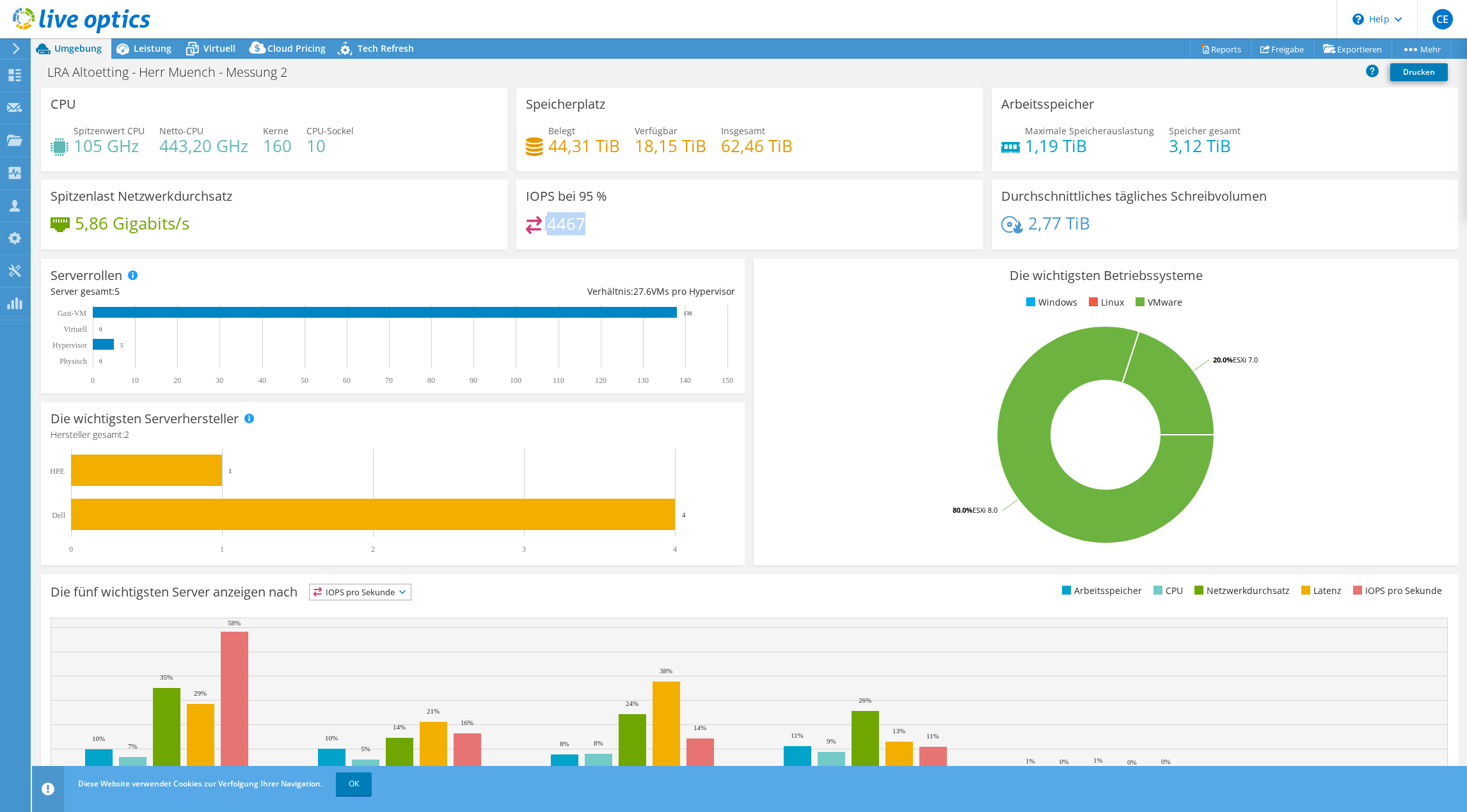
drag, startPoint x: 531, startPoint y: 222, endPoint x: 629, endPoint y: 226, distance: 98.1
click at [629, 226] on div "4467" at bounding box center [749, 230] width 447 height 27
drag, startPoint x: 1270, startPoint y: 163, endPoint x: 1258, endPoint y: 163, distance: 12.0
click at [1270, 163] on div "Maximale Speicherauslastung 1,19 TiB Speicher gesamt 3,12 TiB" at bounding box center [1225, 145] width 447 height 41
drag, startPoint x: 1167, startPoint y: 151, endPoint x: 1224, endPoint y: 147, distance: 57.1
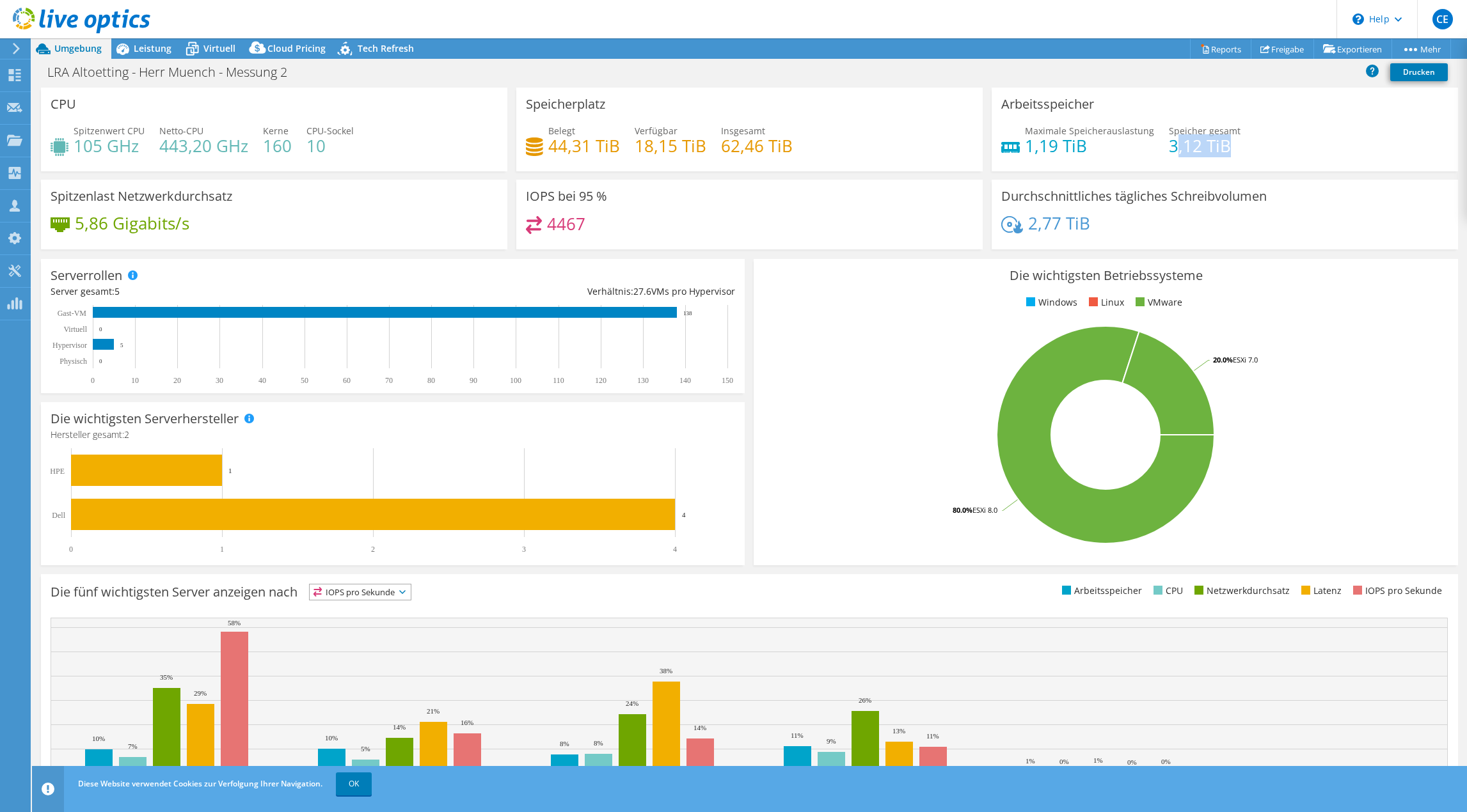
click at [1224, 147] on h4 "3,12 TiB" at bounding box center [1204, 145] width 72 height 14
drag, startPoint x: 1023, startPoint y: 147, endPoint x: 1087, endPoint y: 148, distance: 64.0
click at [1087, 148] on h4 "1,19 TiB" at bounding box center [1089, 145] width 129 height 14
click at [153, 58] on div "Projektmaßnahmen Projektmaßnahmen Reports Freigabe Exportieren vSAN ReadyNode S…" at bounding box center [749, 425] width 1435 height 774
click at [153, 46] on span "Leistung" at bounding box center [153, 48] width 38 height 12
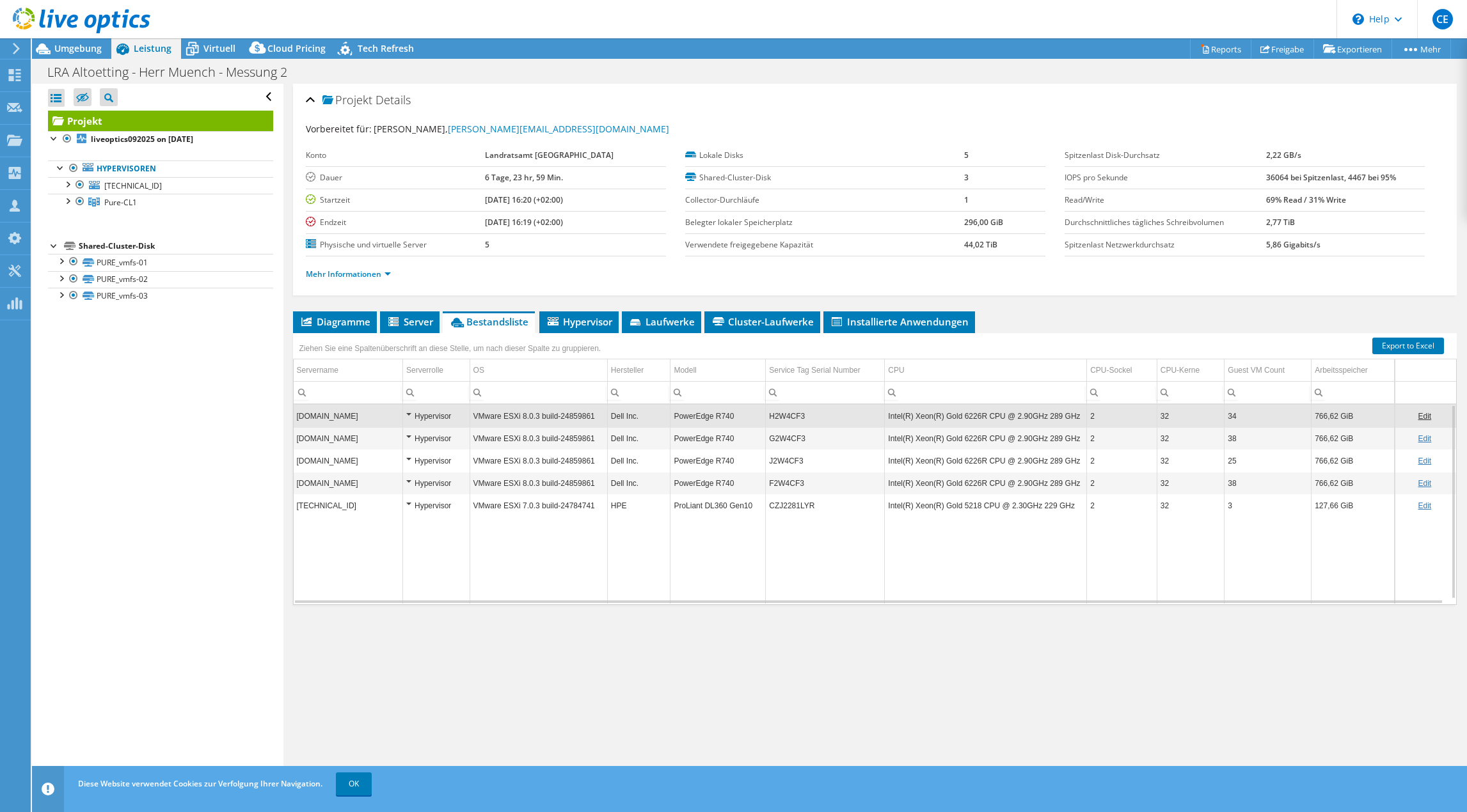
click at [1118, 419] on td "2" at bounding box center [1122, 416] width 70 height 22
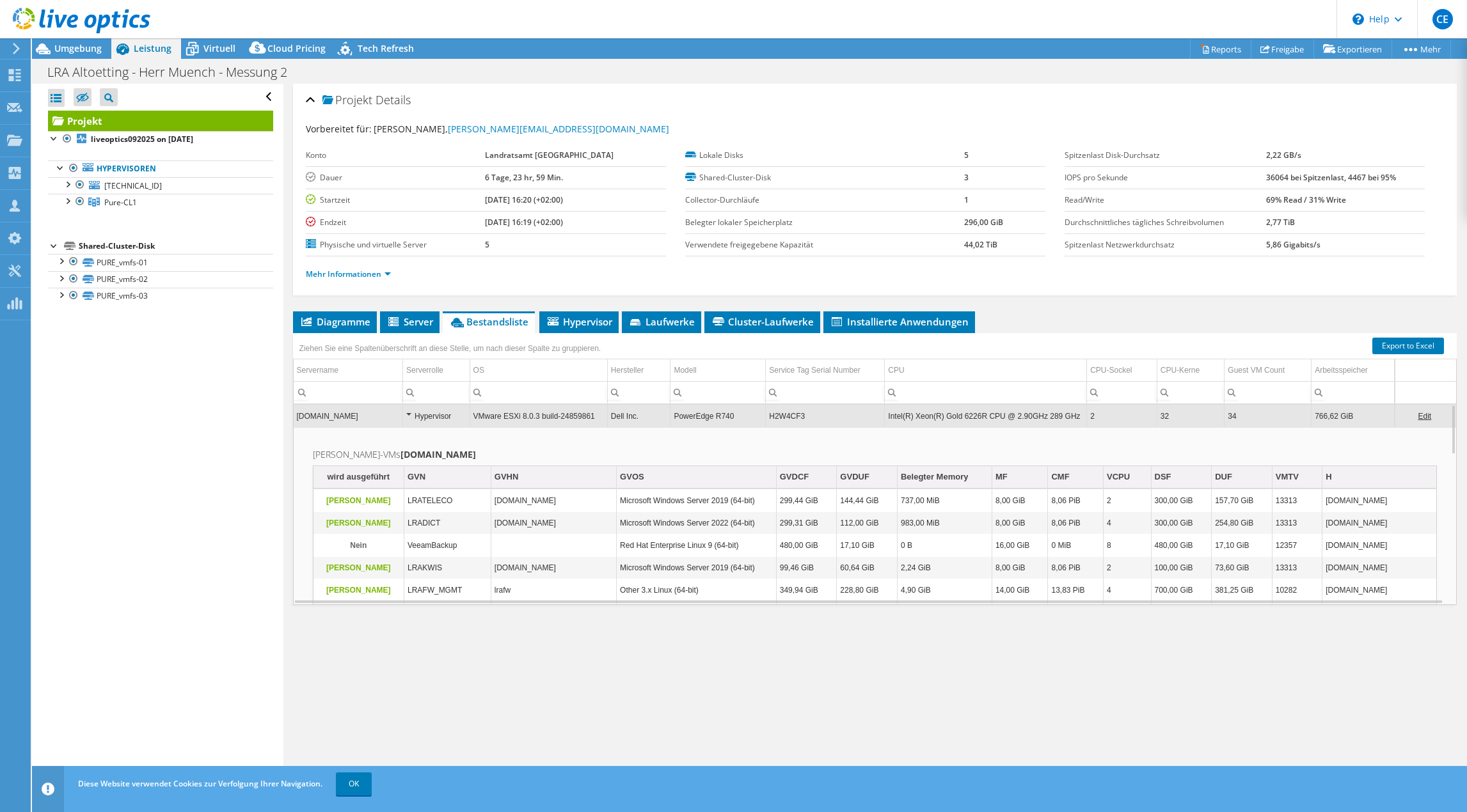
click at [1182, 411] on td "32" at bounding box center [1191, 416] width 68 height 22
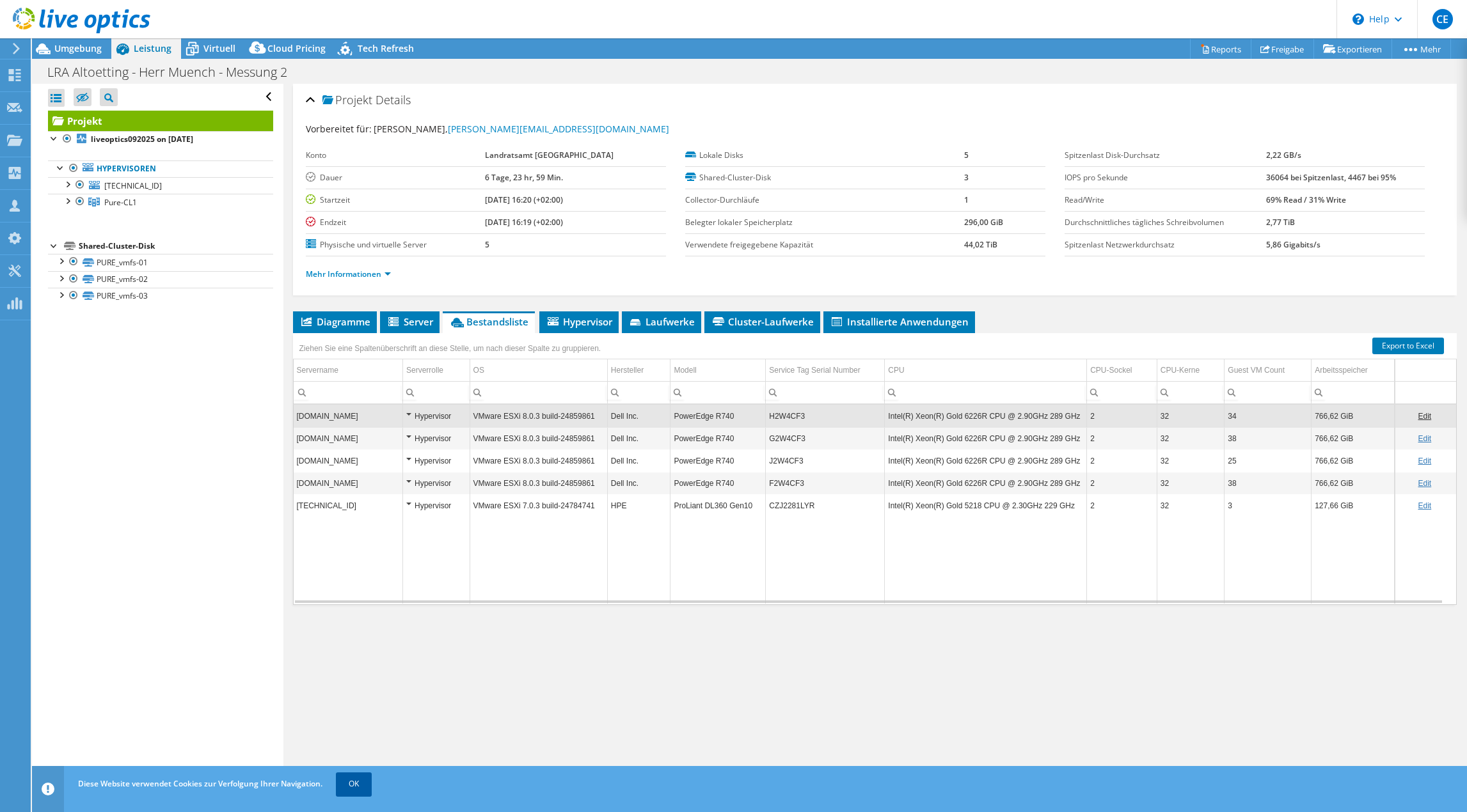
click at [349, 782] on link "OK" at bounding box center [354, 785] width 36 height 23
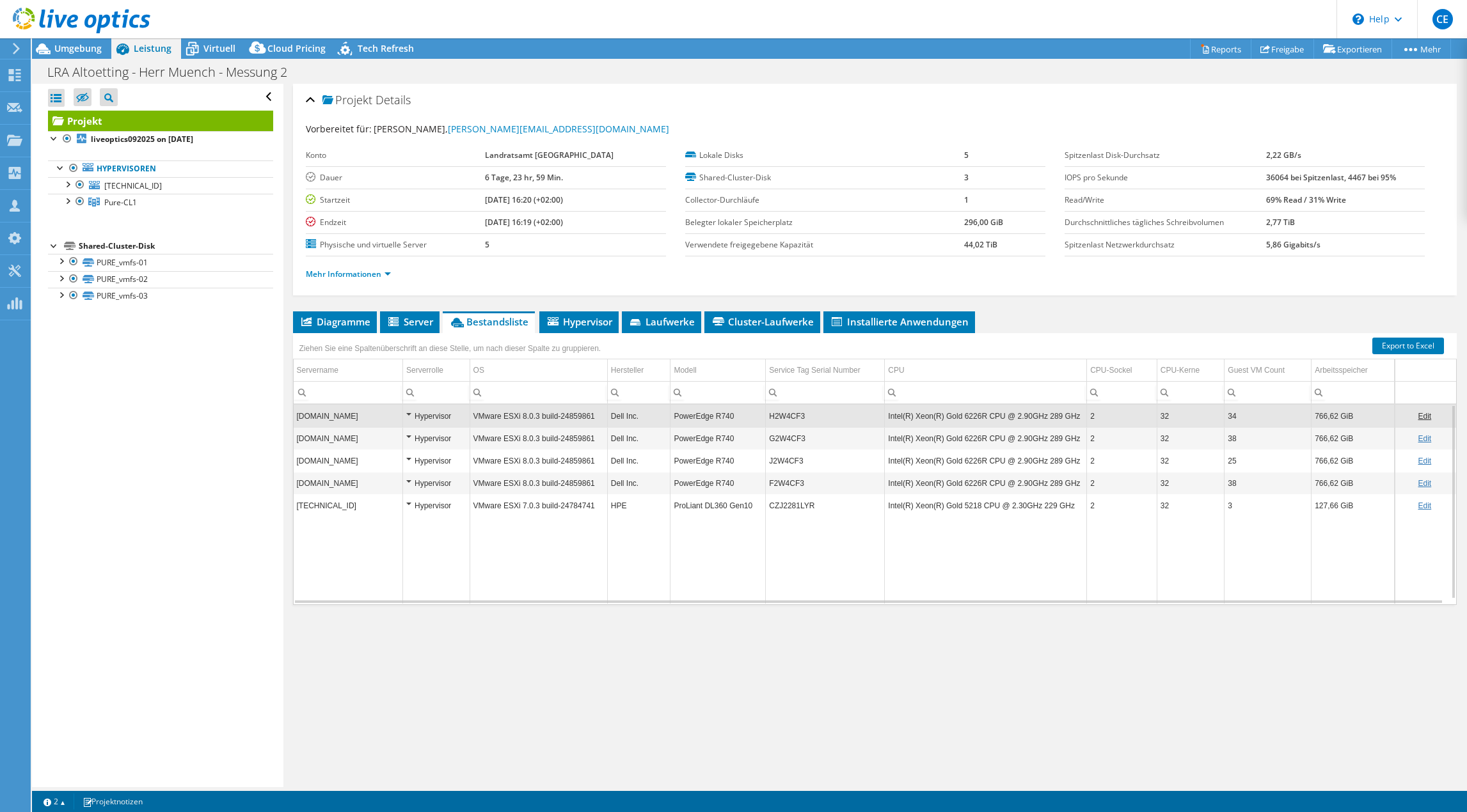
click at [812, 561] on td "Data grid" at bounding box center [825, 560] width 119 height 87
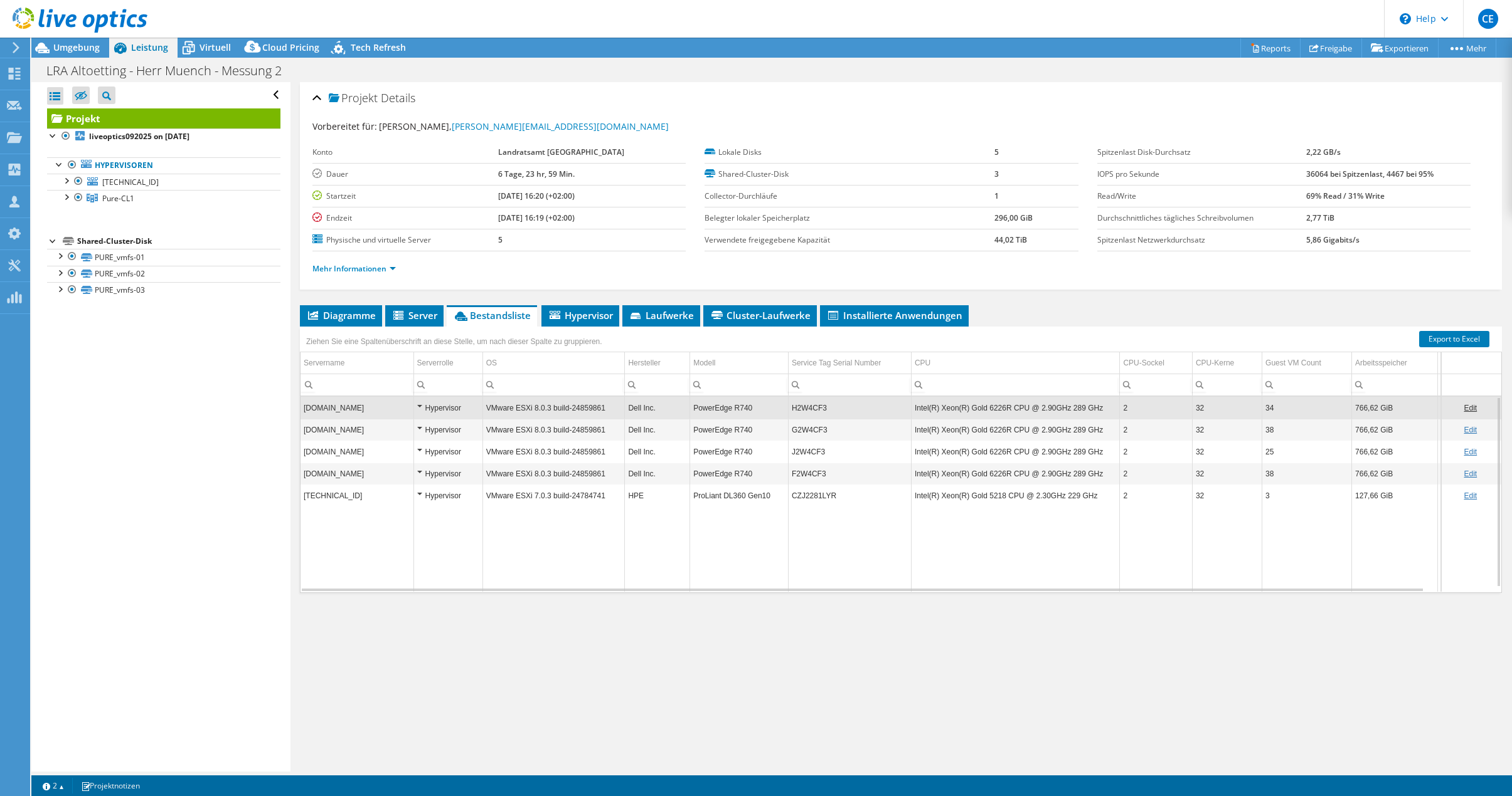
click at [634, 652] on div "Projekt Details Vorbereitet für: [PERSON_NAME], [EMAIL_ADDRESS][DOMAIN_NAME] Ko…" at bounding box center [901, 427] width 1221 height 690
click at [501, 548] on td "Data grid" at bounding box center [553, 549] width 143 height 85
click at [391, 527] on td "Data grid" at bounding box center [357, 549] width 113 height 85
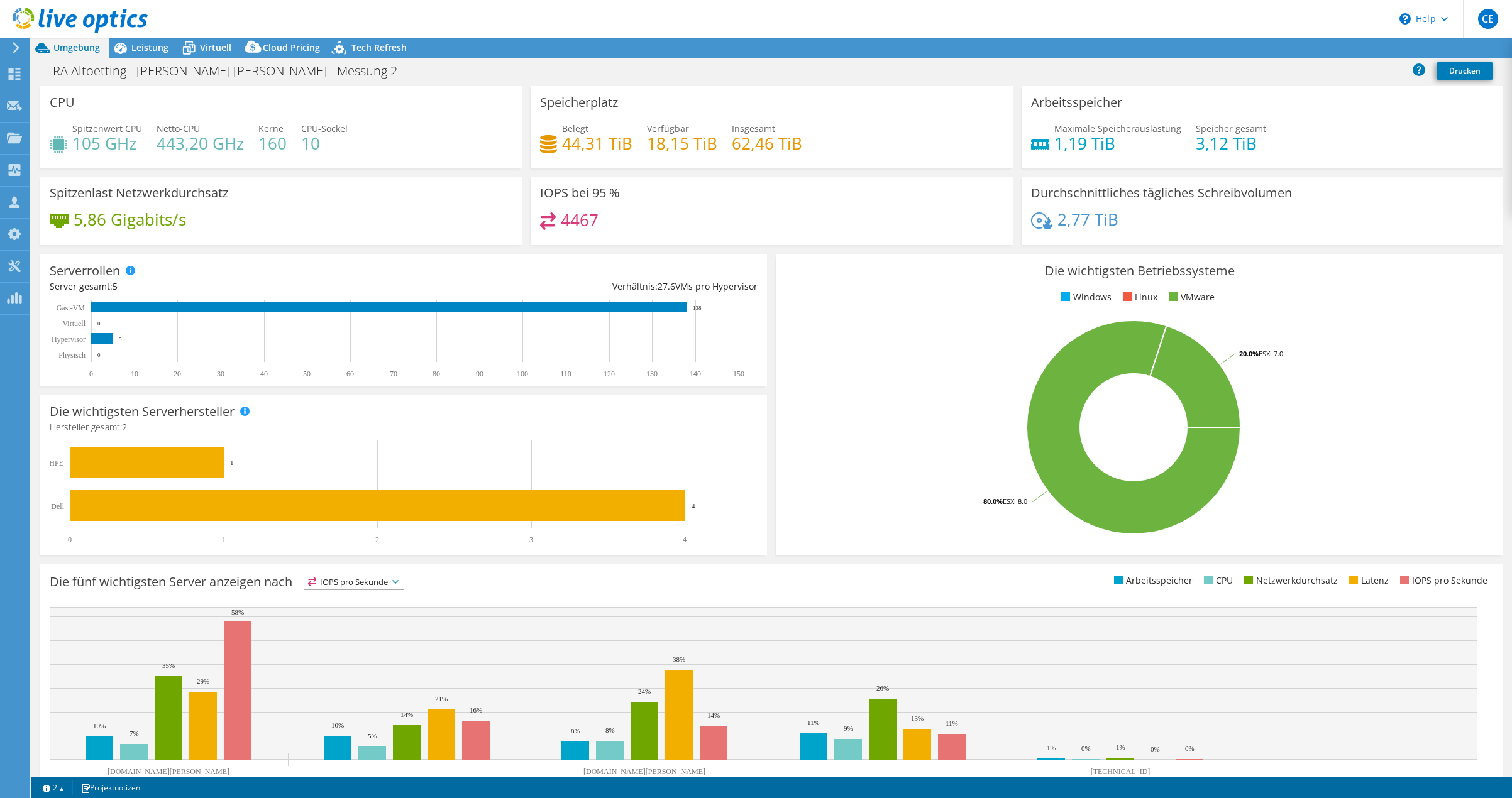
select select "USD"
